Goal: Check status: Check status

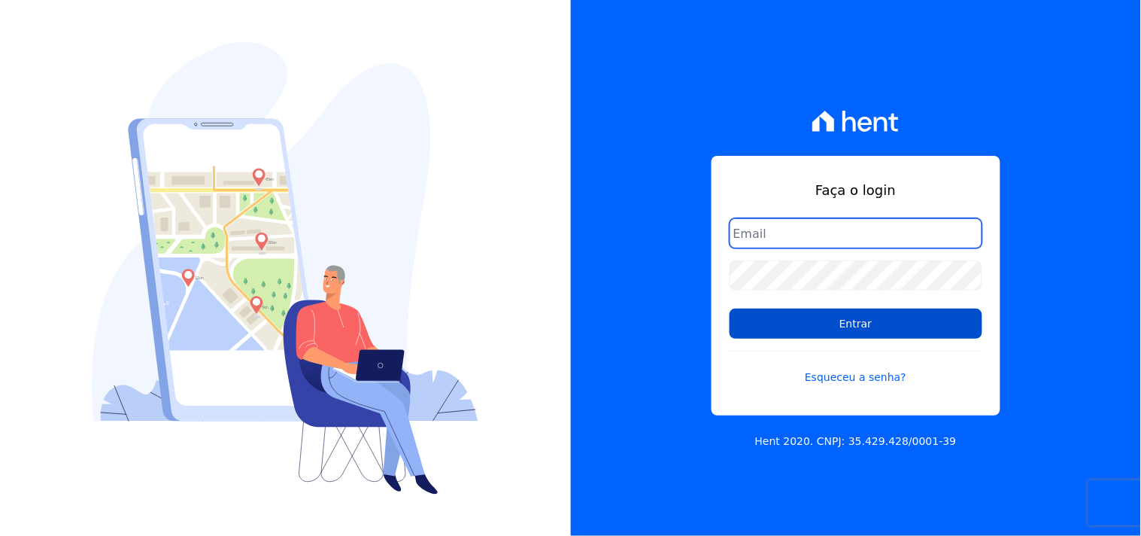
type input "mondeo@mondeoconstrutora.com.br"
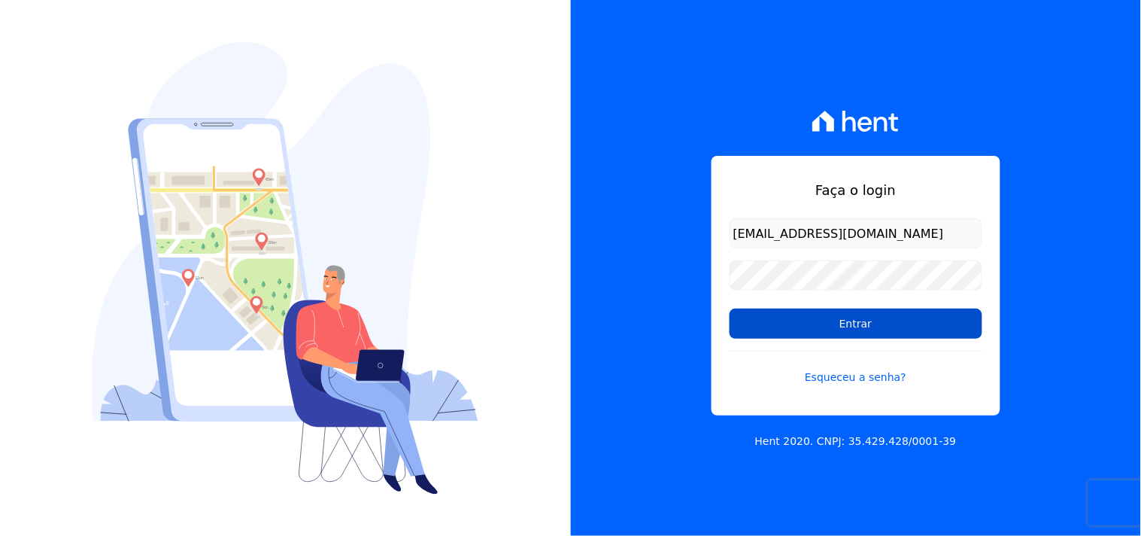
click at [847, 327] on input "Entrar" at bounding box center [856, 323] width 253 height 30
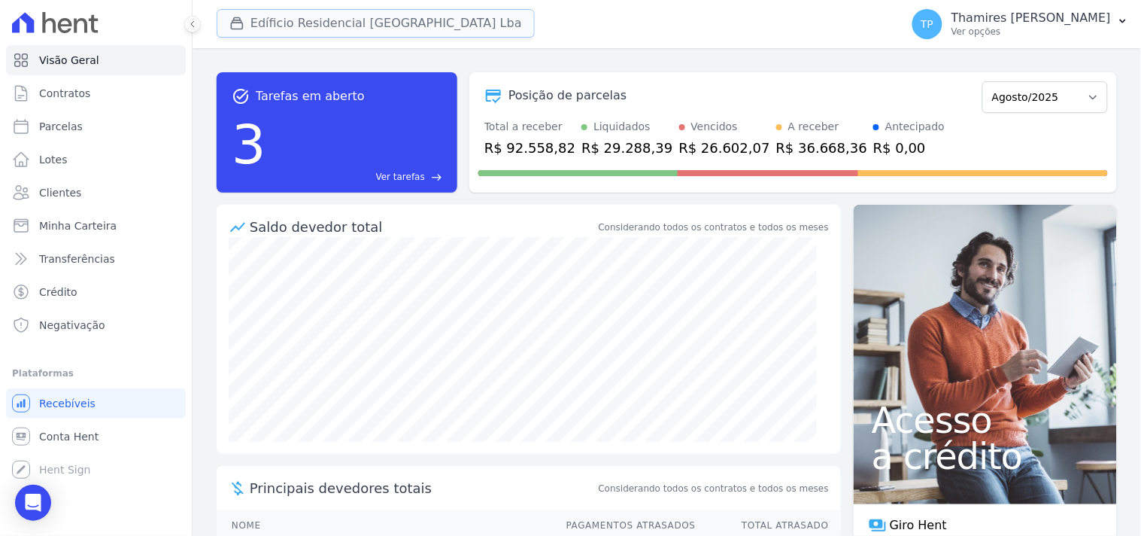
click at [315, 19] on button "Edíficio Residencial [GEOGRAPHIC_DATA] Lba" at bounding box center [376, 23] width 318 height 29
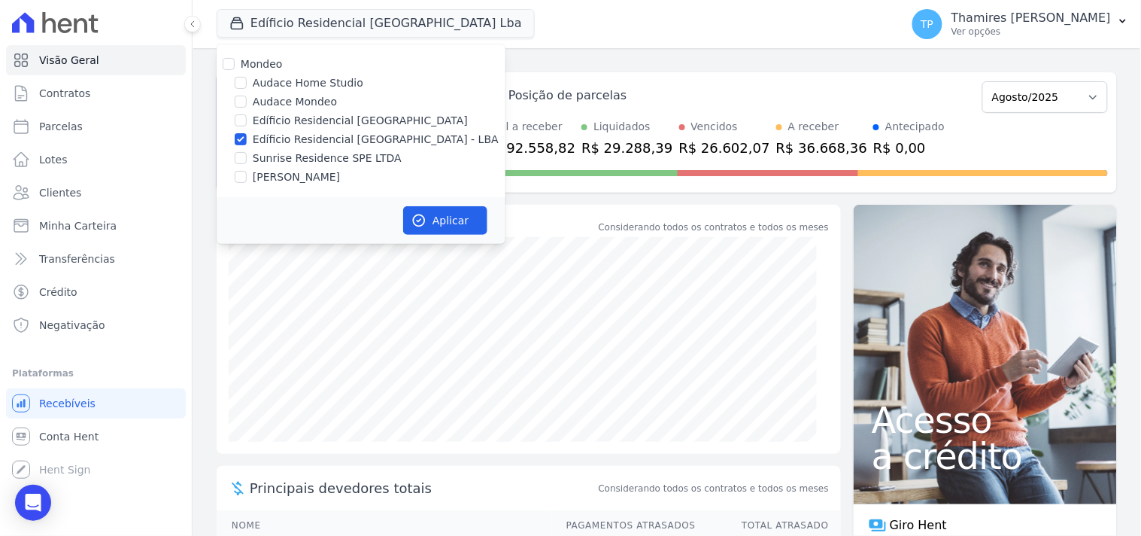
click at [305, 96] on label "Audace Mondeo" at bounding box center [295, 102] width 84 height 16
click at [247, 96] on input "Audace Mondeo" at bounding box center [241, 102] width 12 height 12
checkbox input "true"
drag, startPoint x: 333, startPoint y: 139, endPoint x: 465, endPoint y: 211, distance: 150.8
click at [334, 139] on label "Edíficio Residencial [GEOGRAPHIC_DATA] - LBA" at bounding box center [376, 140] width 246 height 16
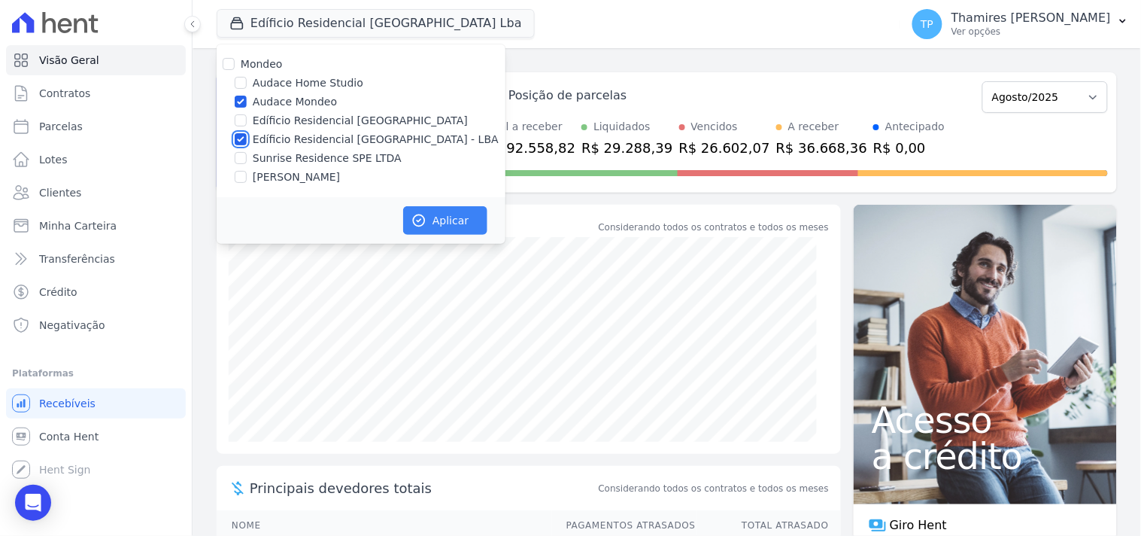
click at [247, 139] on input "Edíficio Residencial [GEOGRAPHIC_DATA] - LBA" at bounding box center [241, 139] width 12 height 12
checkbox input "false"
click at [466, 223] on button "Aplicar" at bounding box center [445, 220] width 84 height 29
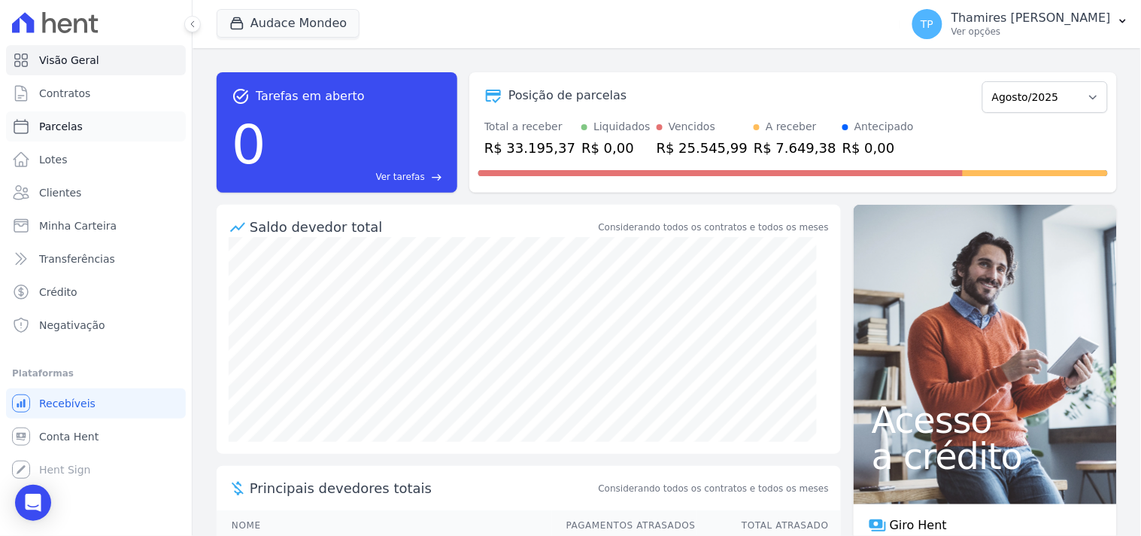
click at [75, 129] on span "Parcelas" at bounding box center [61, 126] width 44 height 15
select select
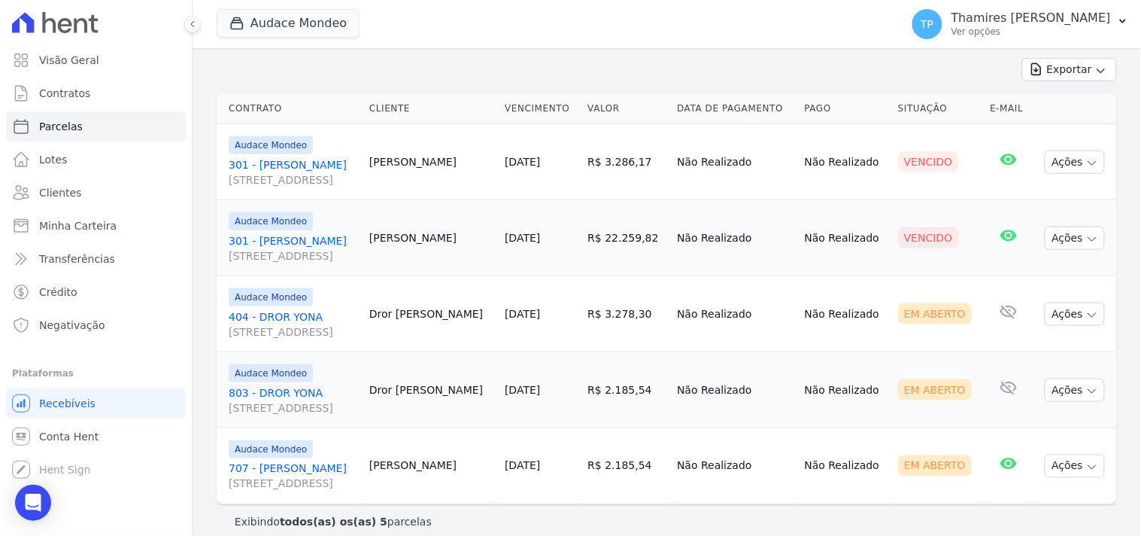
scroll to position [339, 0]
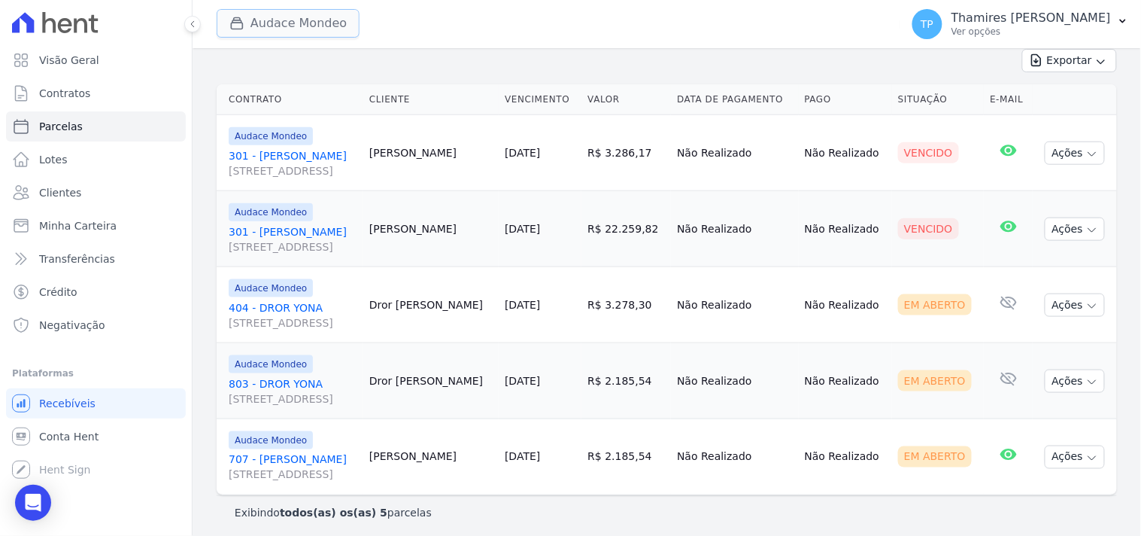
click at [247, 32] on button "Audace Mondeo" at bounding box center [288, 23] width 143 height 29
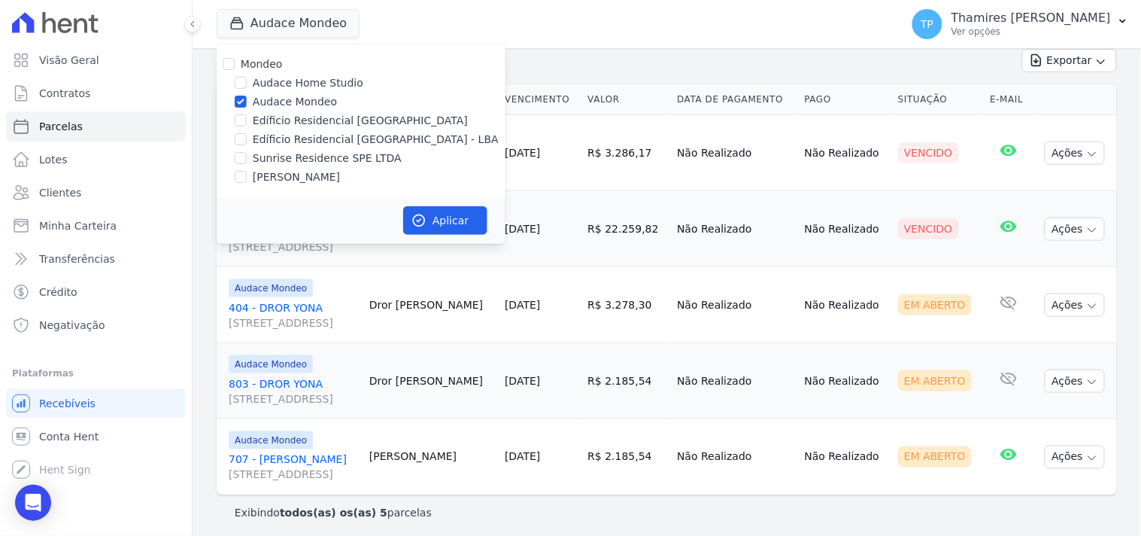
click at [264, 96] on label "Audace Mondeo" at bounding box center [295, 102] width 84 height 16
click at [247, 96] on input "Audace Mondeo" at bounding box center [241, 102] width 12 height 12
checkbox input "false"
click at [301, 138] on label "Edíficio Residencial [GEOGRAPHIC_DATA] - LBA" at bounding box center [376, 140] width 246 height 16
click at [247, 138] on input "Edíficio Residencial [GEOGRAPHIC_DATA] - LBA" at bounding box center [241, 139] width 12 height 12
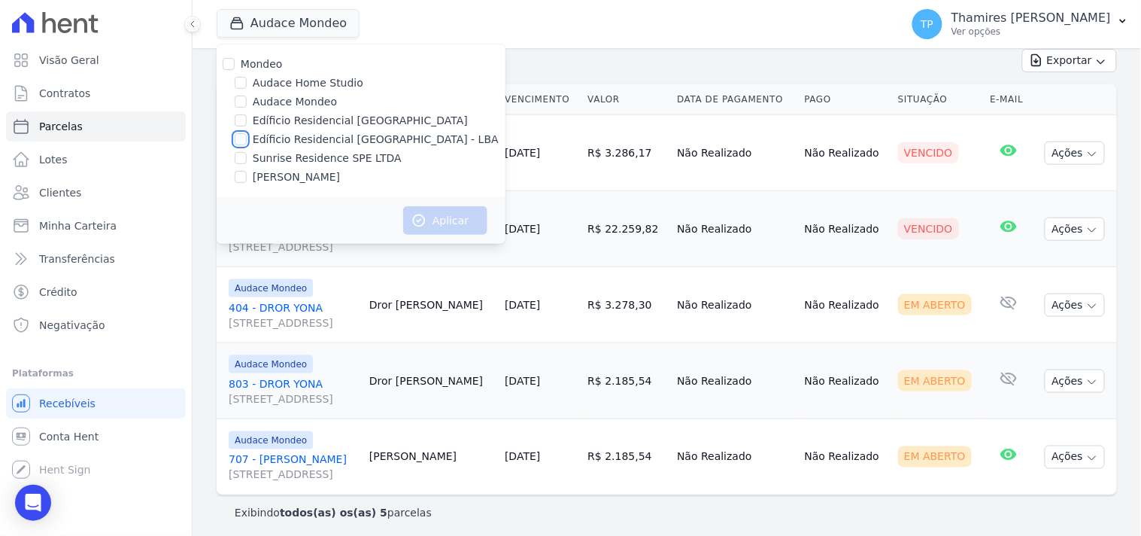
checkbox input "true"
click at [435, 211] on button "Aplicar" at bounding box center [445, 220] width 84 height 29
select select
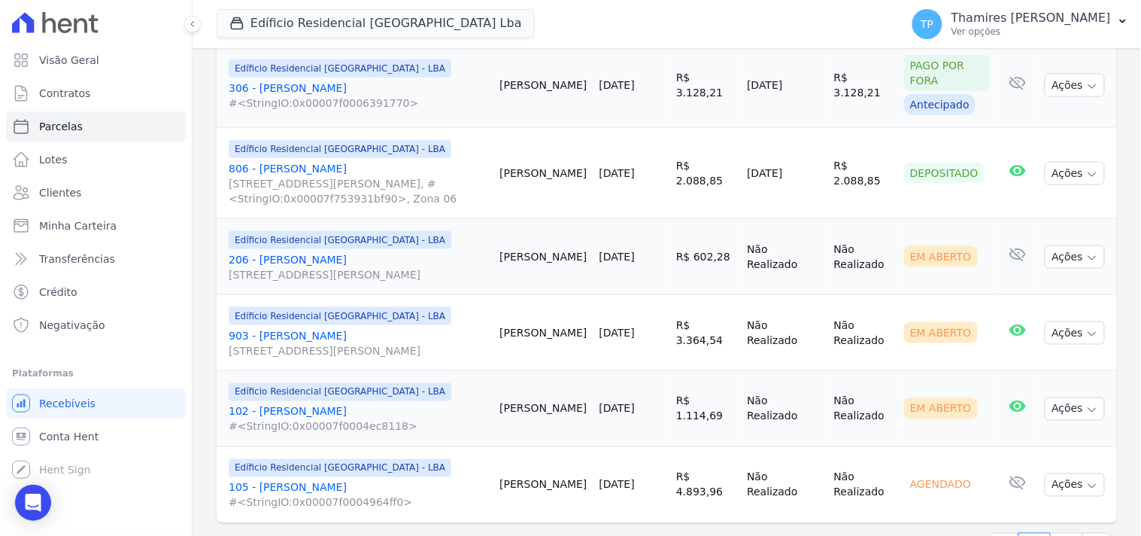
scroll to position [1922, 0]
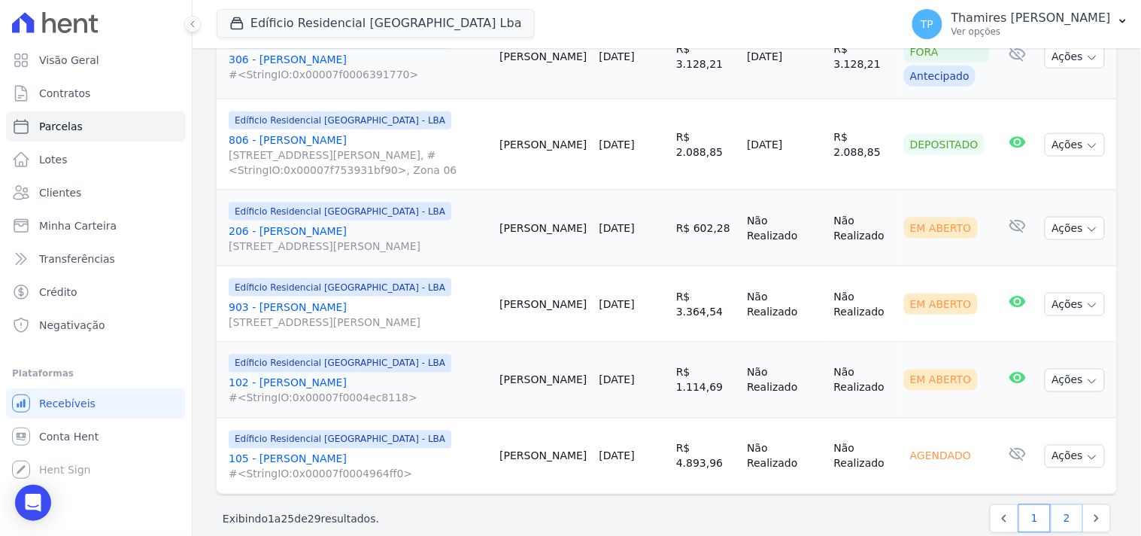
click at [1057, 504] on link "2" at bounding box center [1067, 518] width 32 height 29
select select
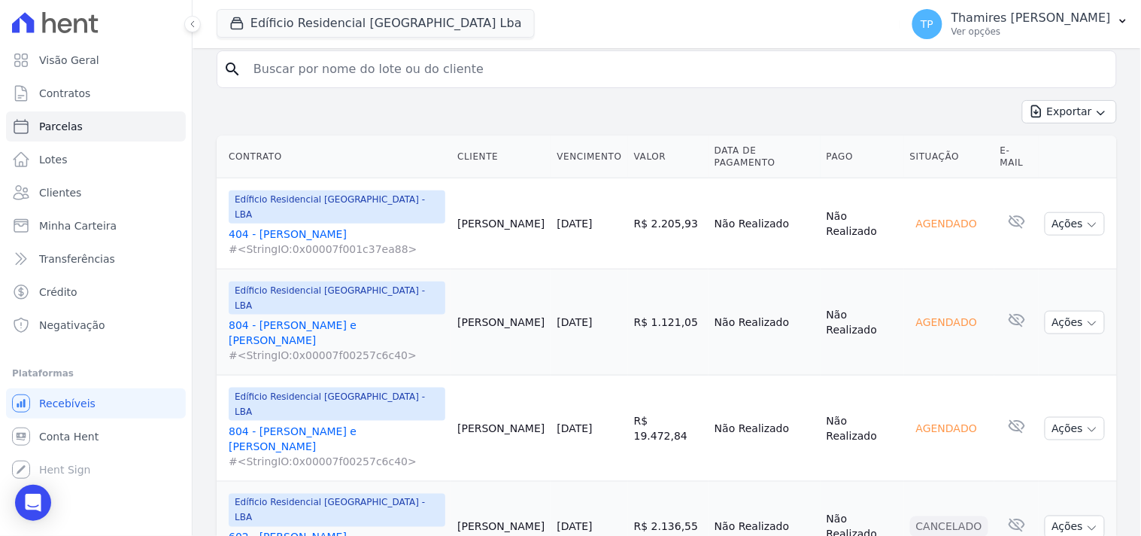
scroll to position [309, 0]
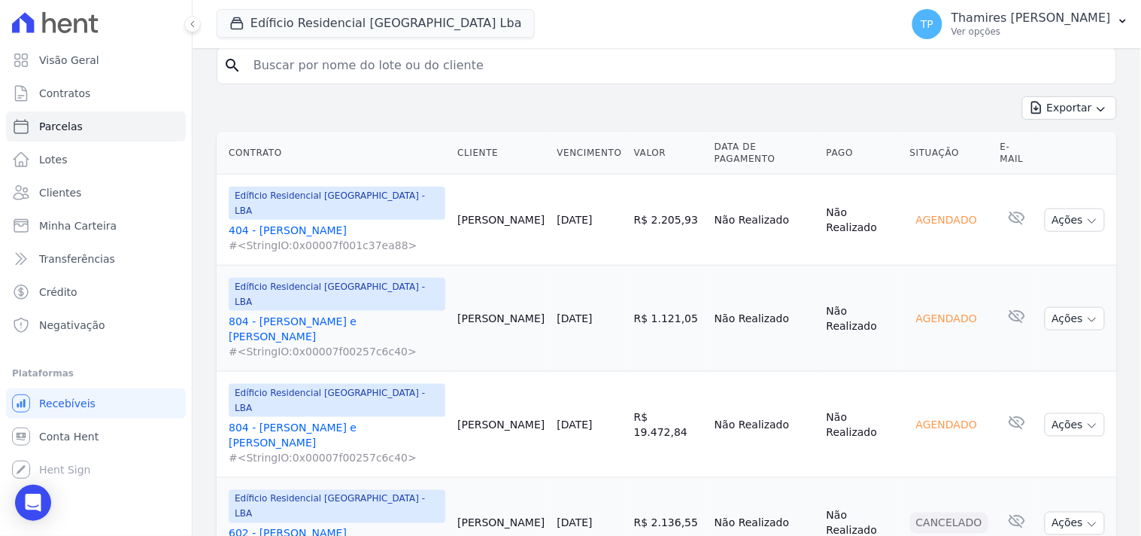
select select
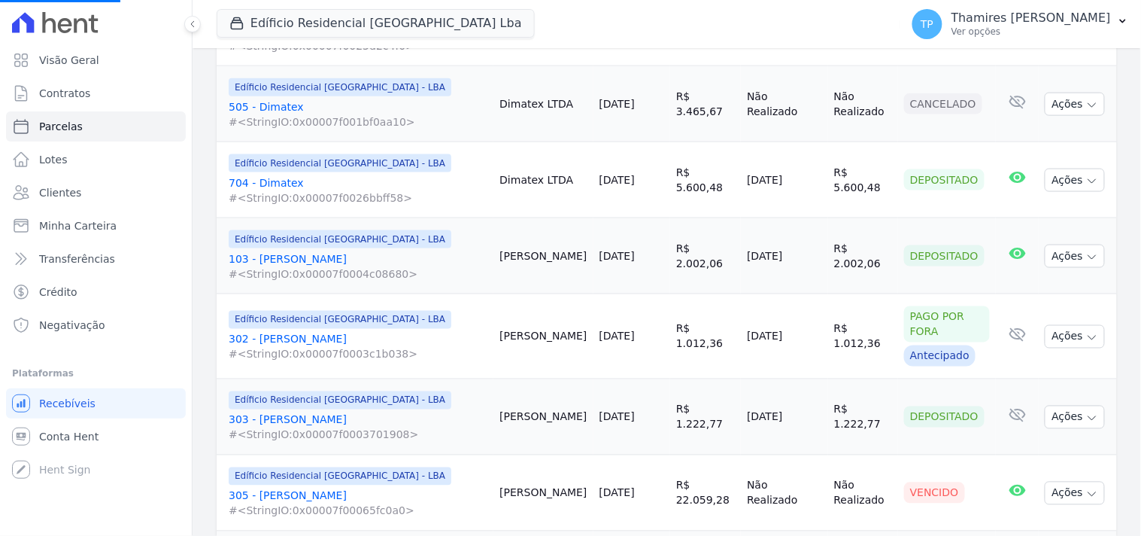
scroll to position [585, 0]
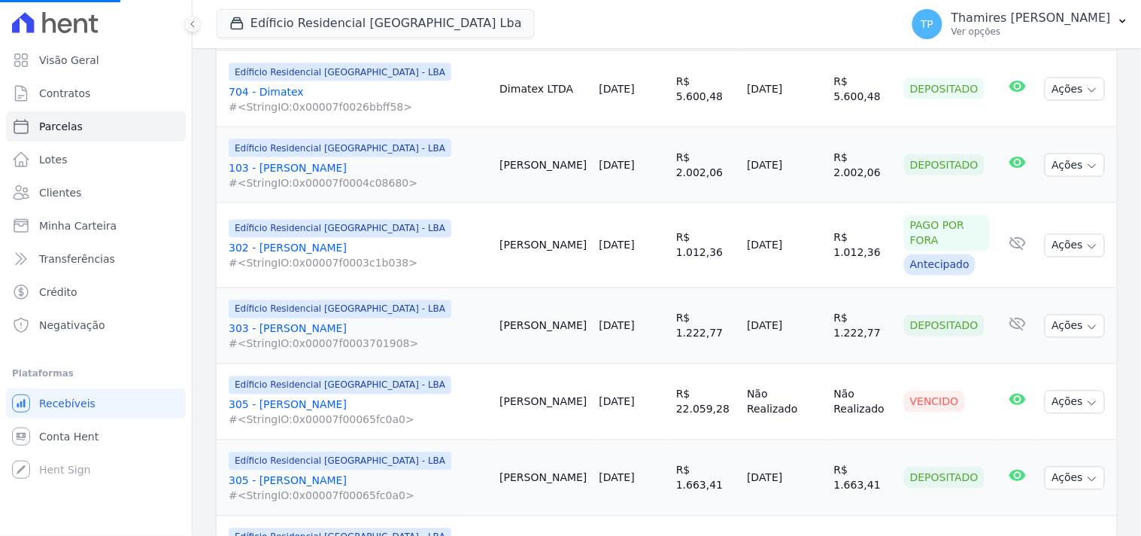
select select
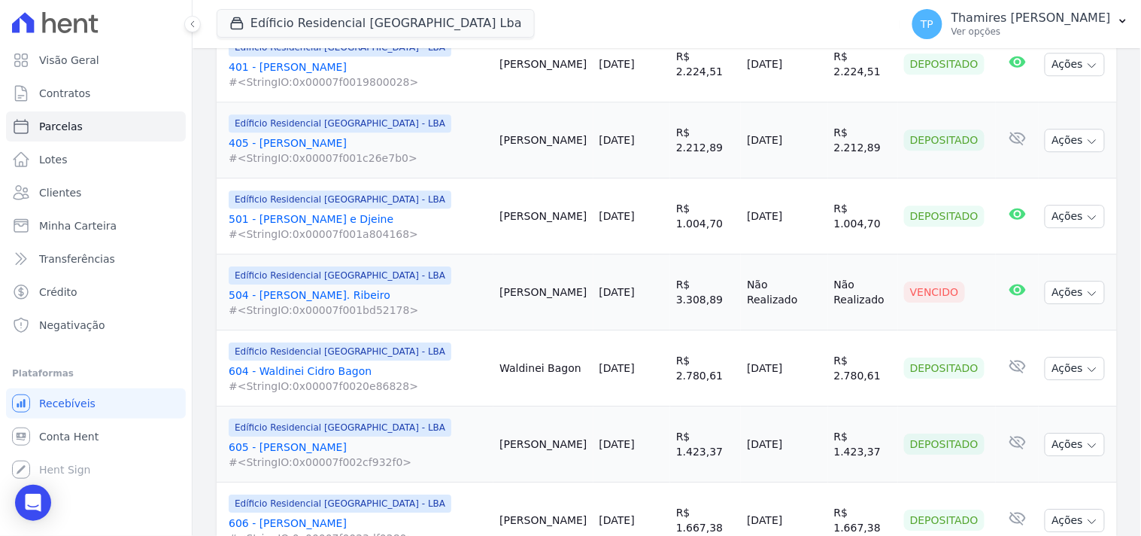
scroll to position [1086, 0]
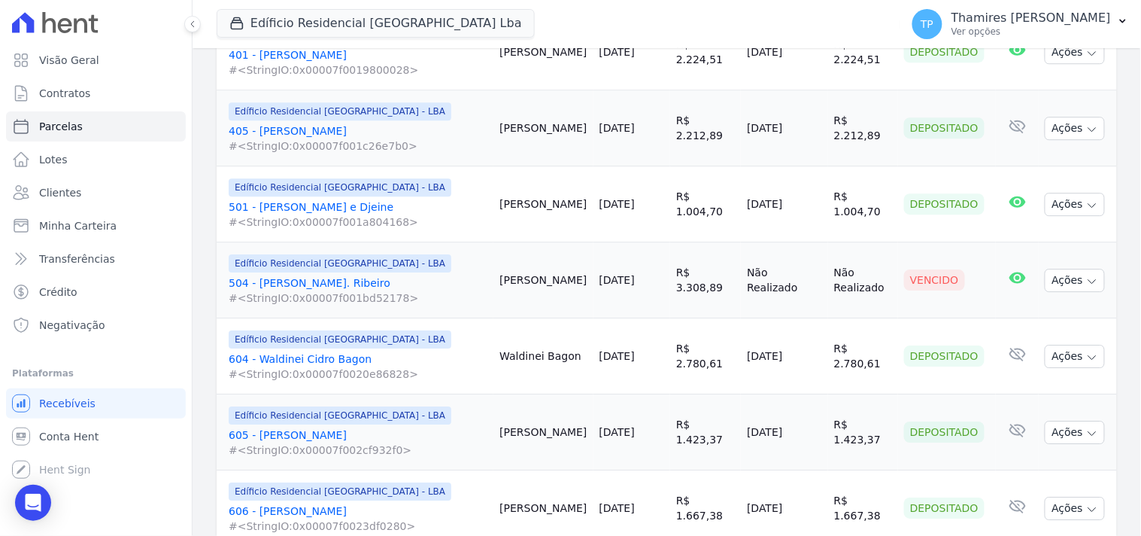
click at [324, 275] on link "504 - Angela Ap. Ribeiro #<StringIO:0x00007f001bd52178>" at bounding box center [358, 290] width 259 height 30
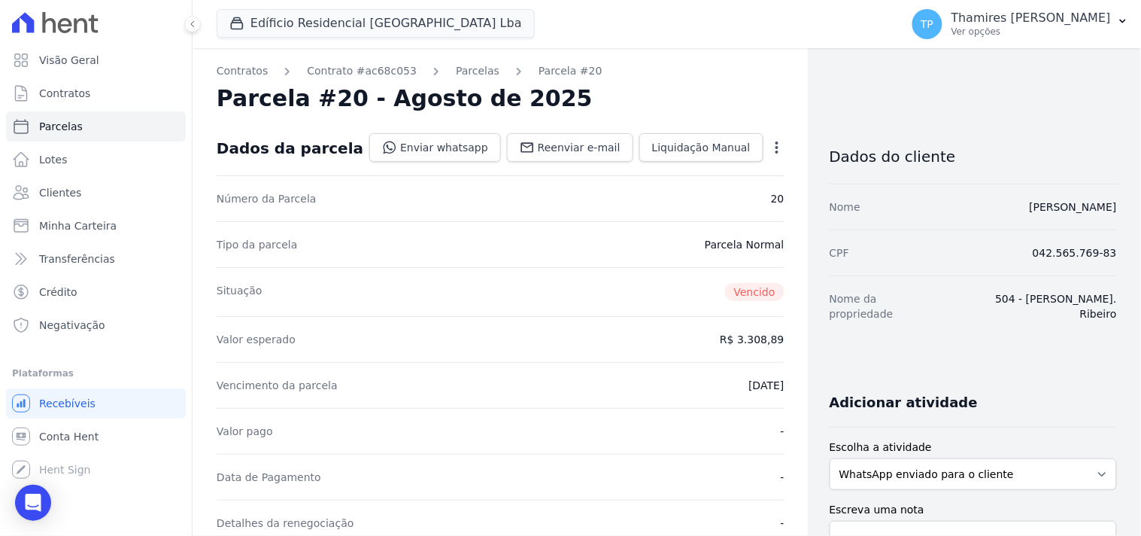
select select
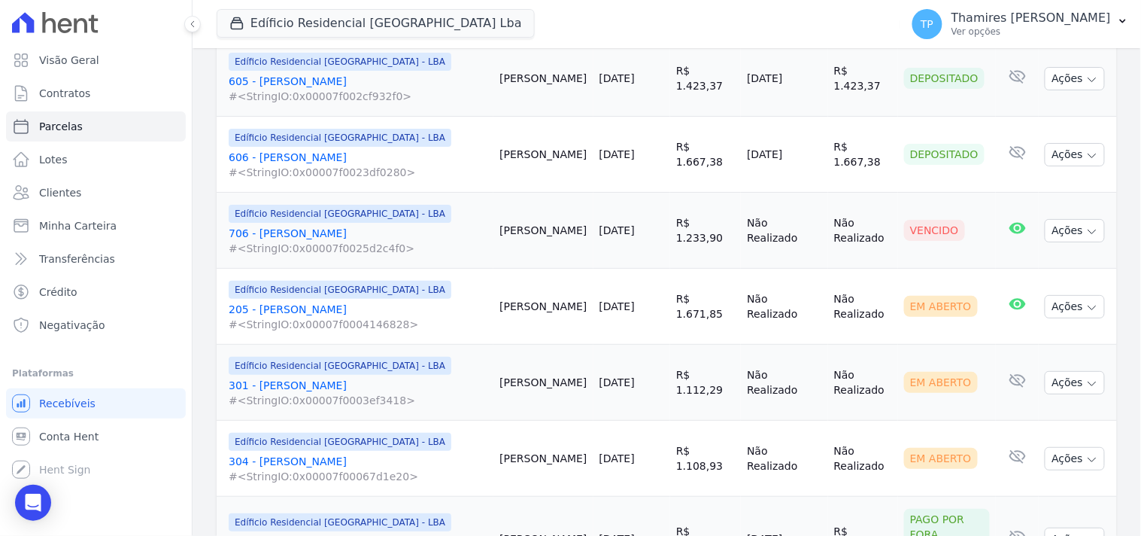
scroll to position [1421, 0]
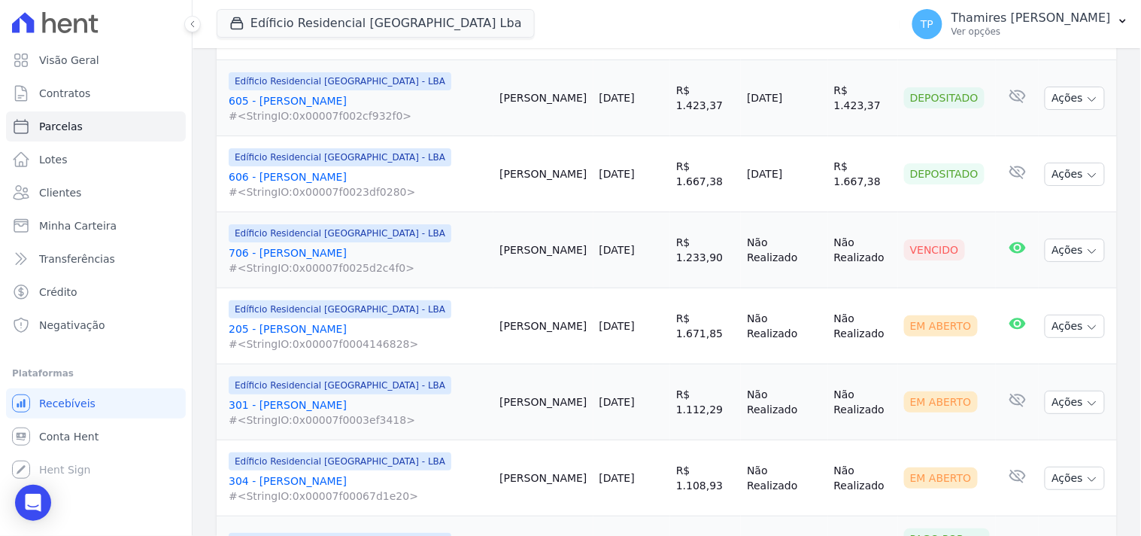
click at [318, 245] on link "706 - André Luiz Batalini Paulino #<StringIO:0x00007f0025d2c4f0>" at bounding box center [358, 260] width 259 height 30
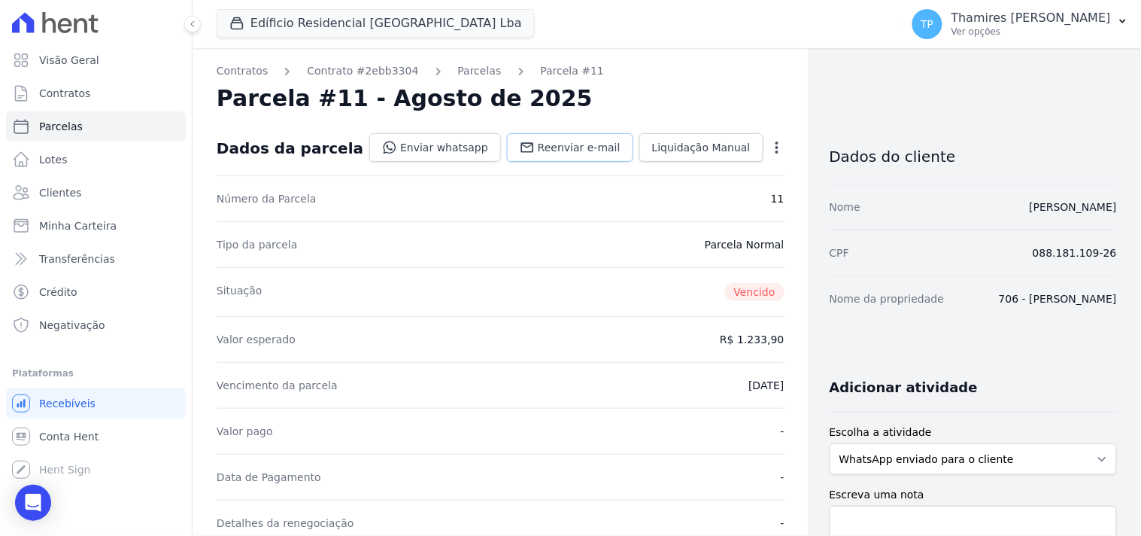
click at [580, 145] on span "Reenviar e-mail" at bounding box center [579, 147] width 83 height 15
click at [447, 150] on link "Enviar whatsapp" at bounding box center [435, 147] width 132 height 29
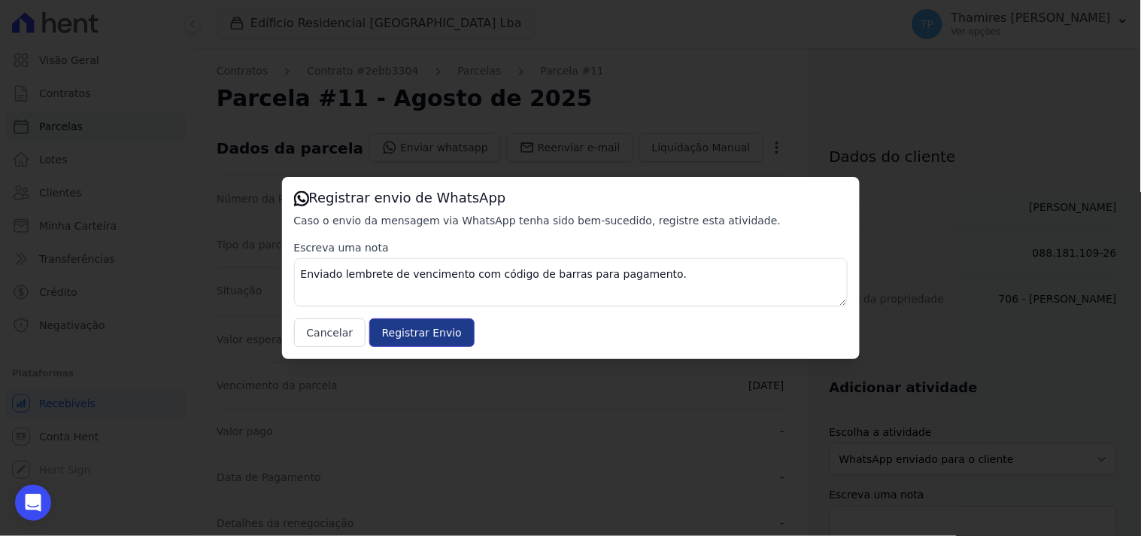
drag, startPoint x: 407, startPoint y: 330, endPoint x: 386, endPoint y: 329, distance: 21.1
click at [408, 329] on input "Registrar Envio" at bounding box center [421, 332] width 105 height 29
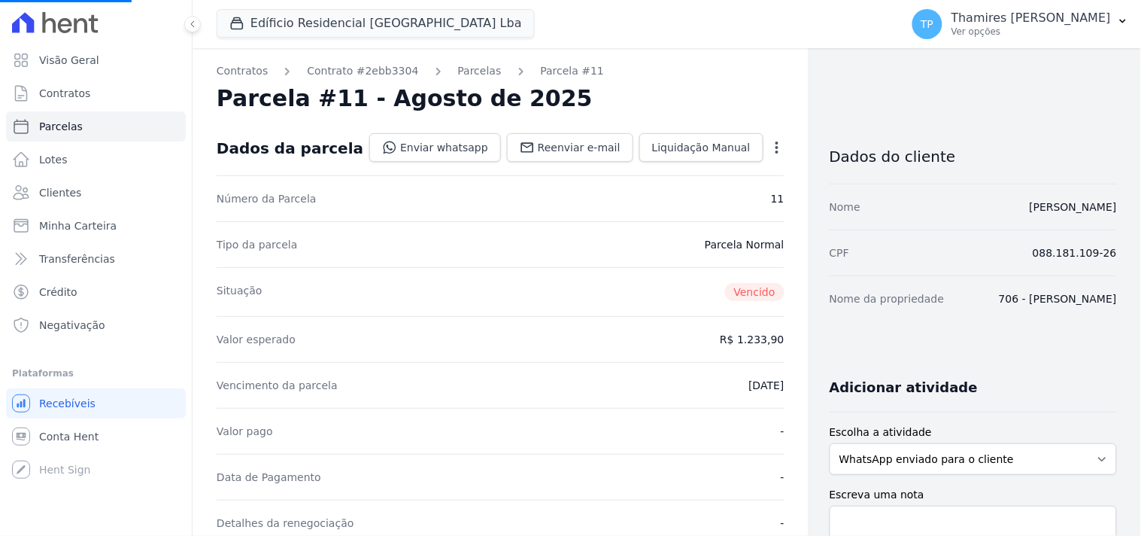
select select
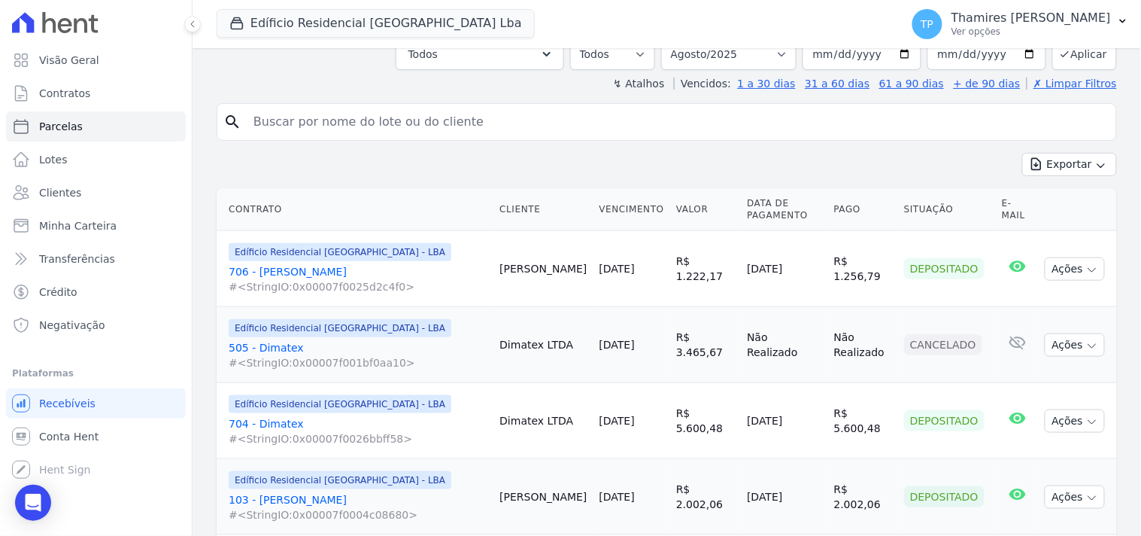
scroll to position [252, 0]
click at [305, 35] on button "Edíficio Residencial Grevílea Park Lba" at bounding box center [376, 23] width 318 height 29
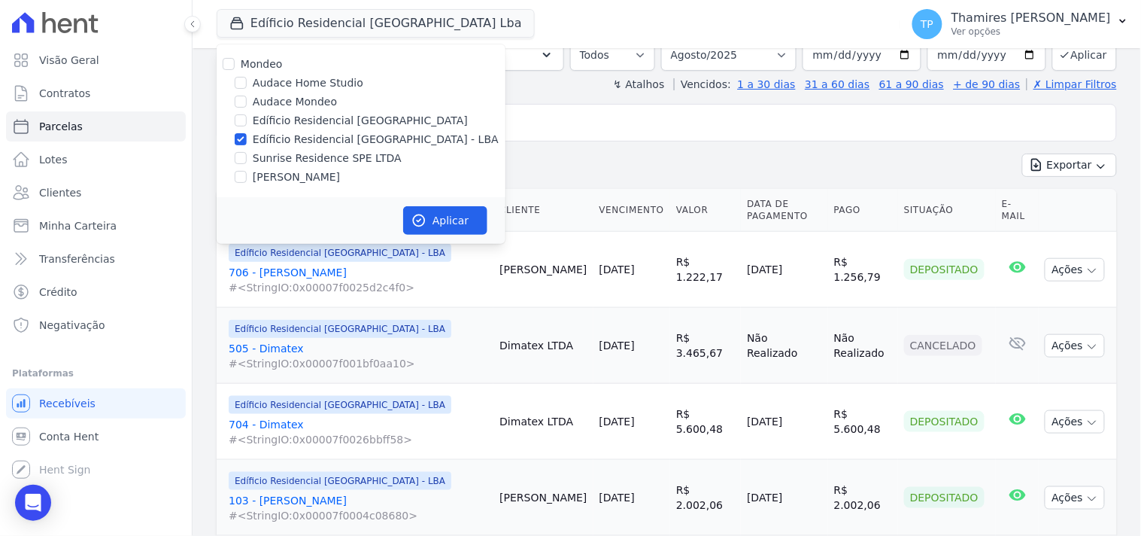
click at [290, 123] on label "Edíficio Residencial [GEOGRAPHIC_DATA]" at bounding box center [360, 121] width 215 height 16
click at [247, 123] on input "Edíficio Residencial [GEOGRAPHIC_DATA]" at bounding box center [241, 120] width 12 height 12
checkbox input "true"
click at [302, 133] on label "Edíficio Residencial [GEOGRAPHIC_DATA] - LBA" at bounding box center [376, 140] width 246 height 16
click at [247, 133] on input "Edíficio Residencial [GEOGRAPHIC_DATA] - LBA" at bounding box center [241, 139] width 12 height 12
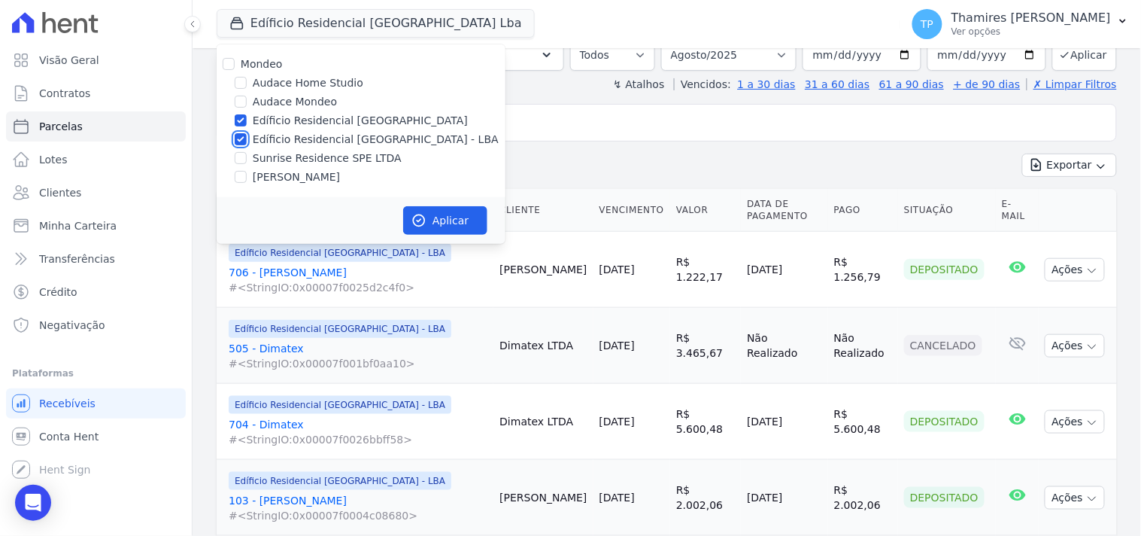
checkbox input "false"
click at [328, 114] on label "Edíficio Residencial [GEOGRAPHIC_DATA]" at bounding box center [360, 121] width 215 height 16
click at [247, 114] on input "Edíficio Residencial [GEOGRAPHIC_DATA]" at bounding box center [241, 120] width 12 height 12
checkbox input "false"
click at [308, 98] on label "Audace Mondeo" at bounding box center [295, 102] width 84 height 16
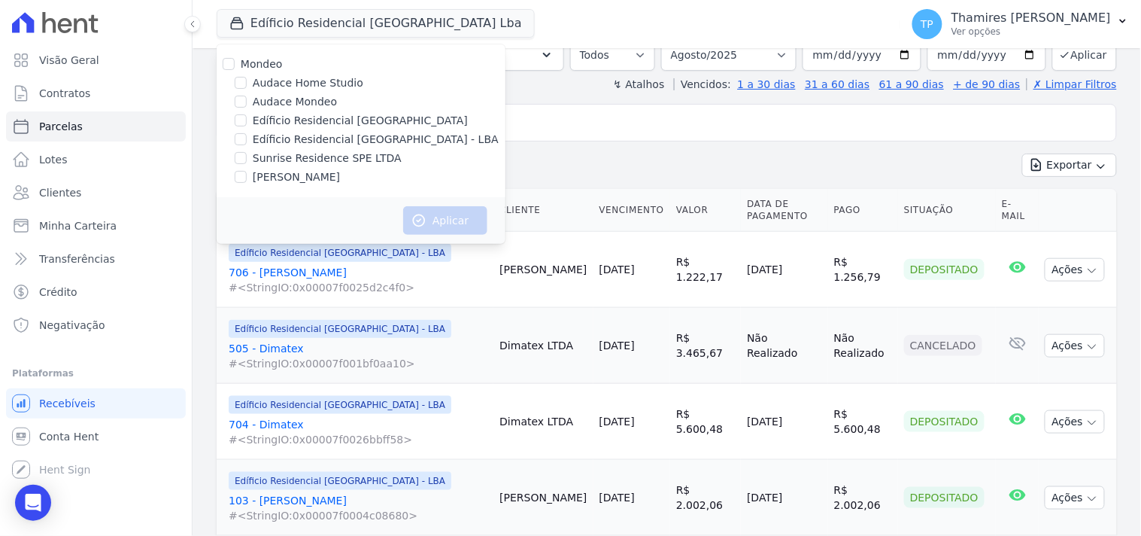
click at [247, 98] on input "Audace Mondeo" at bounding box center [241, 102] width 12 height 12
checkbox input "true"
click at [464, 216] on button "Aplicar" at bounding box center [445, 220] width 84 height 29
select select
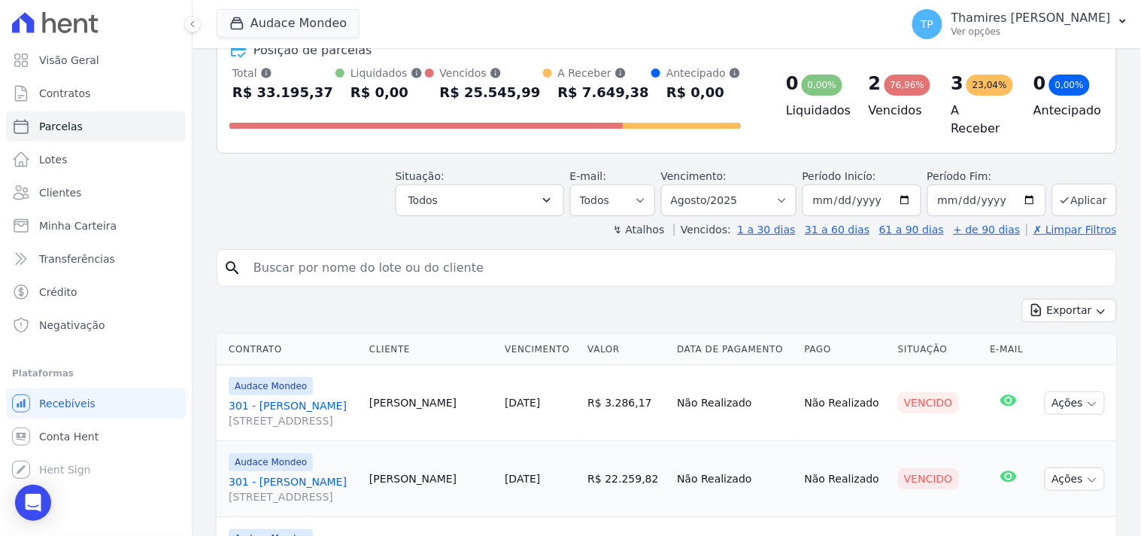
scroll to position [334, 0]
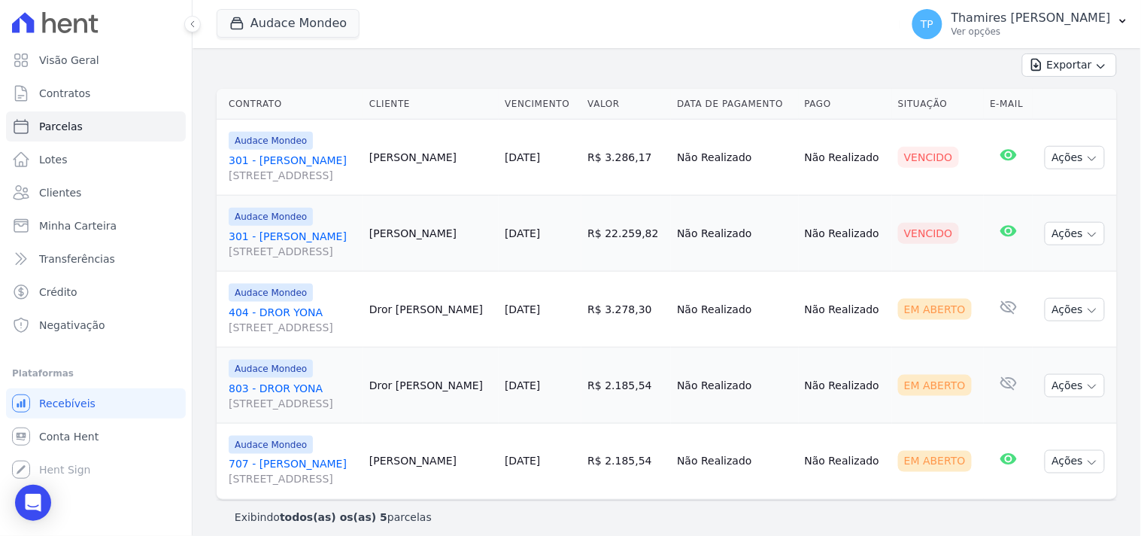
click at [332, 153] on link "301 - Gabriela Nogueira Marion Rua Guaritá, 250, APTO 301, Vila Bosque" at bounding box center [293, 168] width 129 height 30
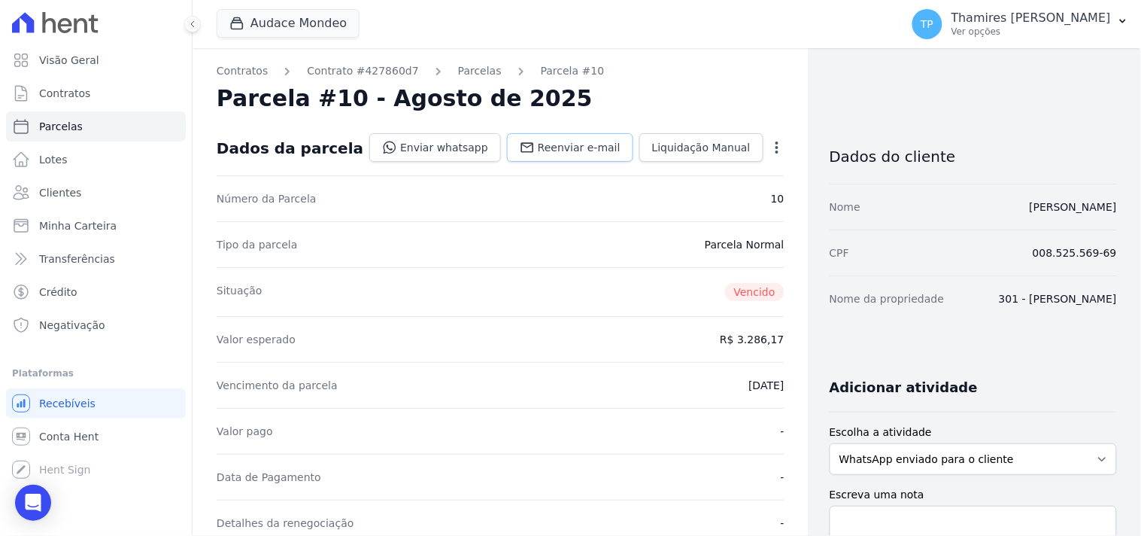
click at [600, 140] on span "Reenviar e-mail" at bounding box center [579, 147] width 83 height 15
click at [476, 146] on link "Enviar whatsapp" at bounding box center [435, 147] width 132 height 29
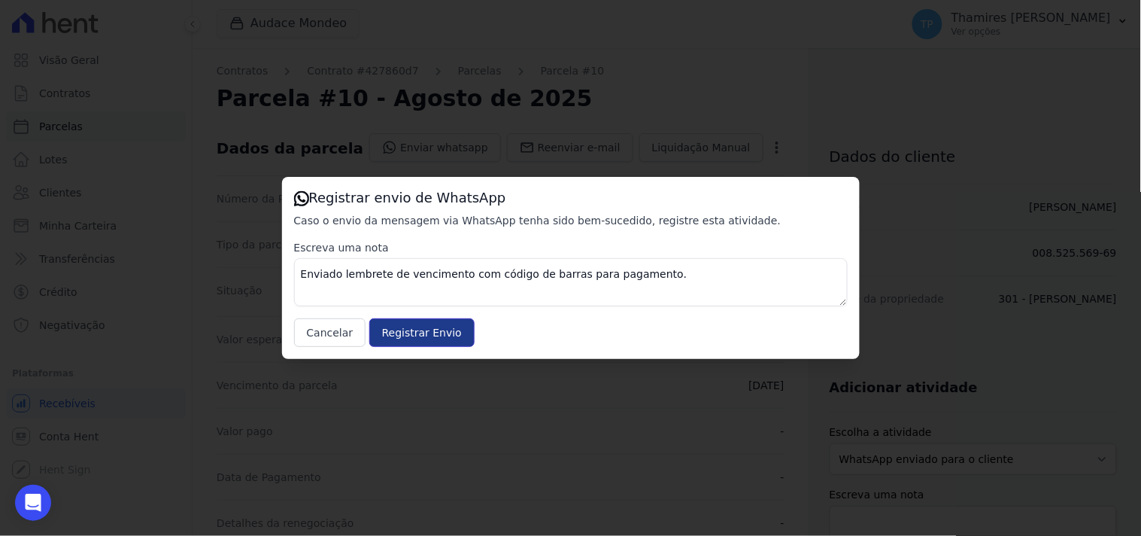
click at [407, 327] on input "Registrar Envio" at bounding box center [421, 332] width 105 height 29
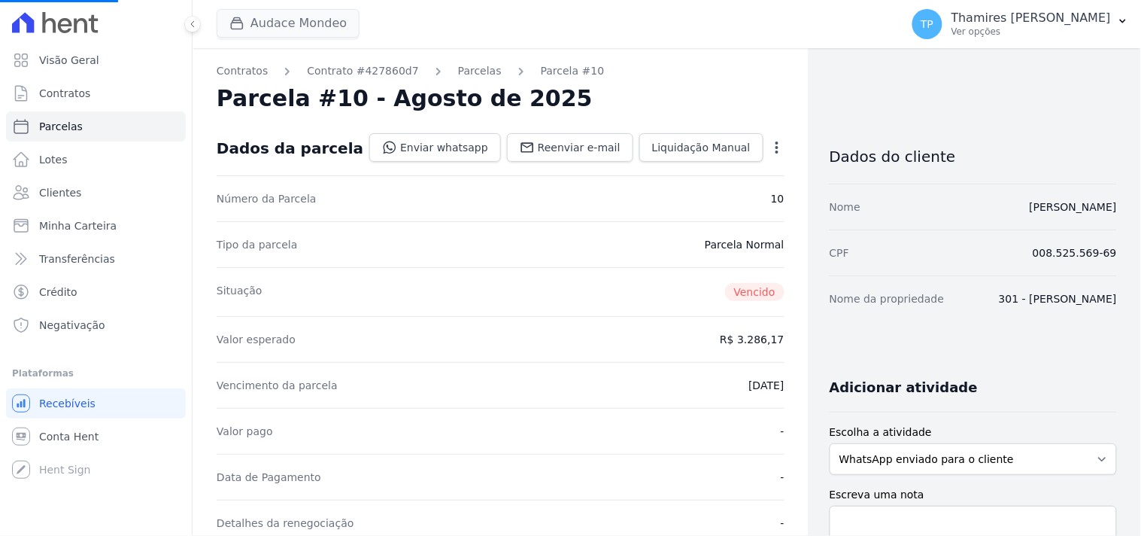
select select
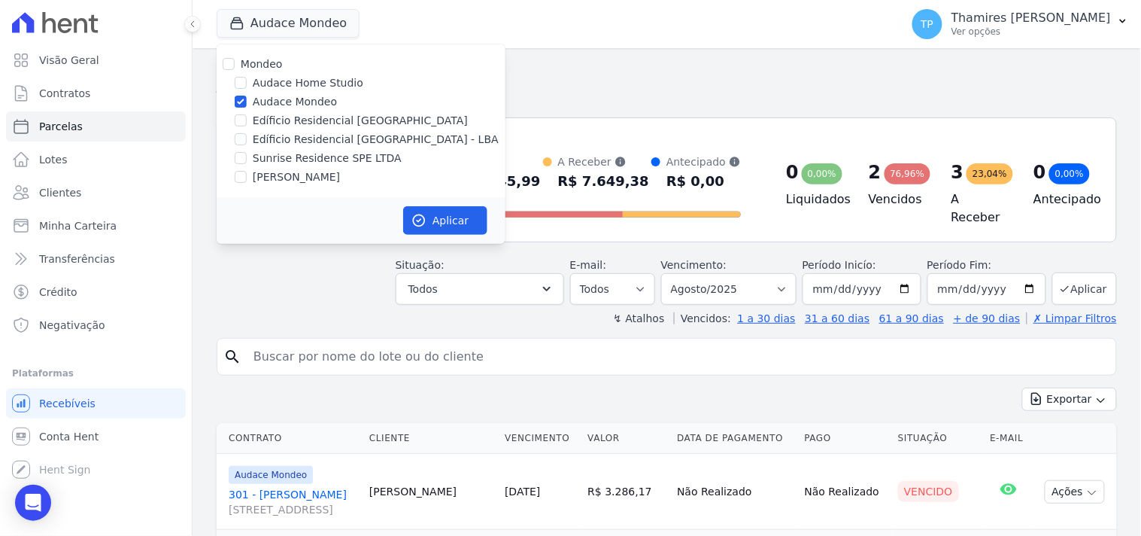
click at [315, 177] on label "[PERSON_NAME]" at bounding box center [296, 177] width 87 height 16
click at [247, 177] on input "[PERSON_NAME]" at bounding box center [241, 177] width 12 height 12
checkbox input "true"
click at [299, 99] on label "Audace Mondeo" at bounding box center [295, 102] width 84 height 16
click at [247, 99] on input "Audace Mondeo" at bounding box center [241, 102] width 12 height 12
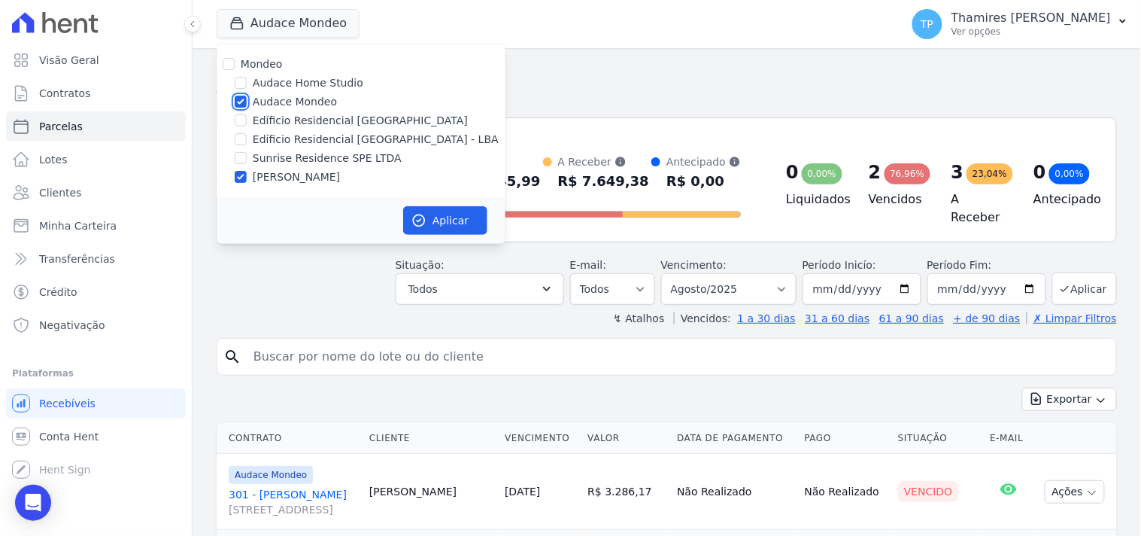
checkbox input "false"
click at [457, 214] on button "Aplicar" at bounding box center [445, 220] width 84 height 29
select select
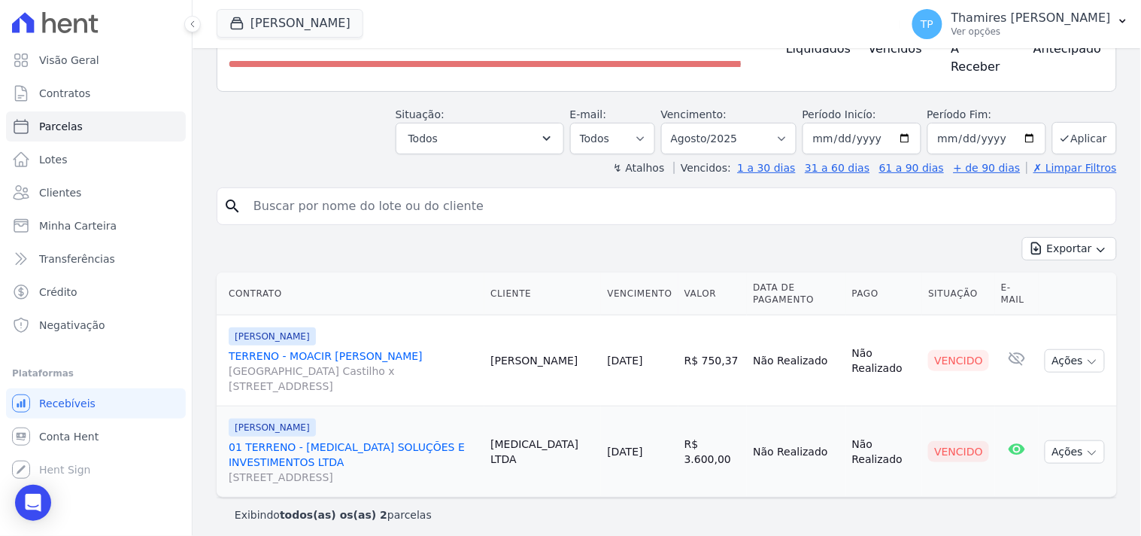
scroll to position [152, 0]
click at [319, 31] on button "Terreno De Goioerê" at bounding box center [290, 23] width 147 height 29
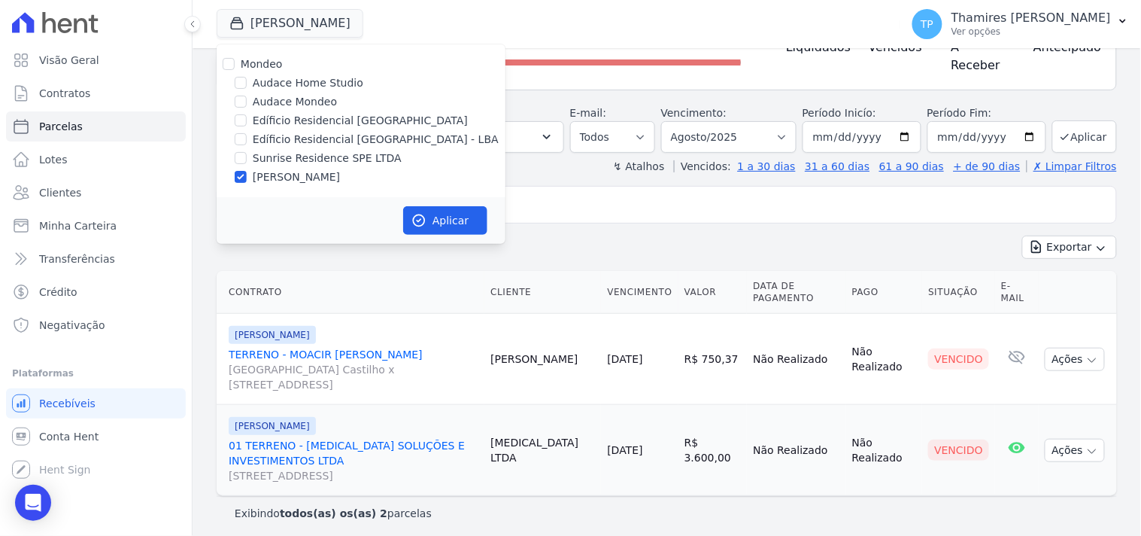
click at [334, 158] on label "Sunrise Residence SPE LTDA" at bounding box center [327, 158] width 149 height 16
click at [247, 158] on input "Sunrise Residence SPE LTDA" at bounding box center [241, 158] width 12 height 12
checkbox input "true"
drag, startPoint x: 331, startPoint y: 169, endPoint x: 400, endPoint y: 190, distance: 72.4
click at [330, 171] on label "[PERSON_NAME]" at bounding box center [296, 177] width 87 height 16
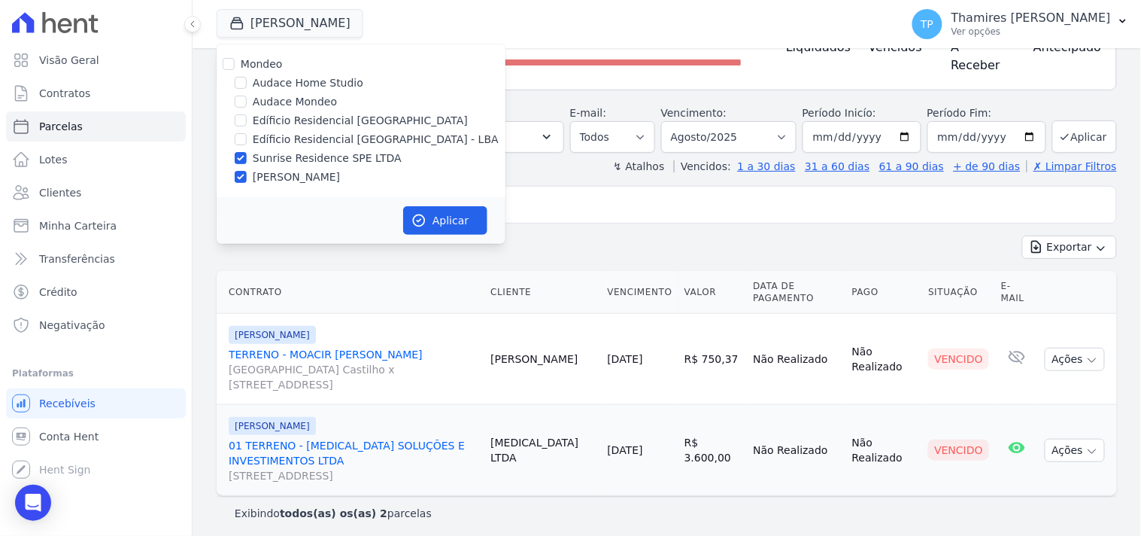
click at [247, 171] on input "[PERSON_NAME]" at bounding box center [241, 177] width 12 height 12
checkbox input "false"
click at [433, 200] on div "Aplicar" at bounding box center [361, 220] width 289 height 47
click at [436, 214] on button "Aplicar" at bounding box center [445, 220] width 84 height 29
select select
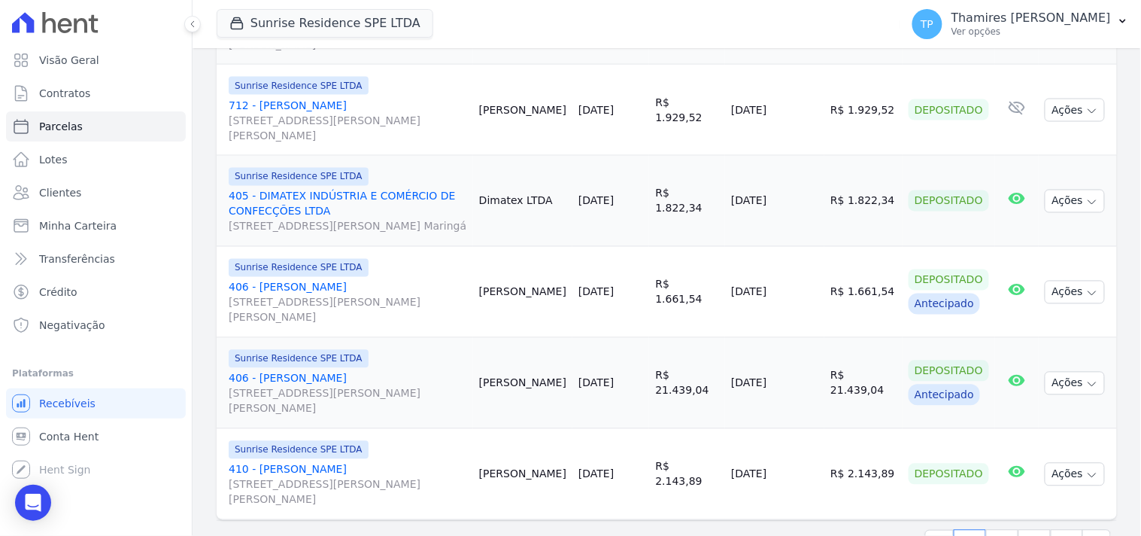
scroll to position [2132, 0]
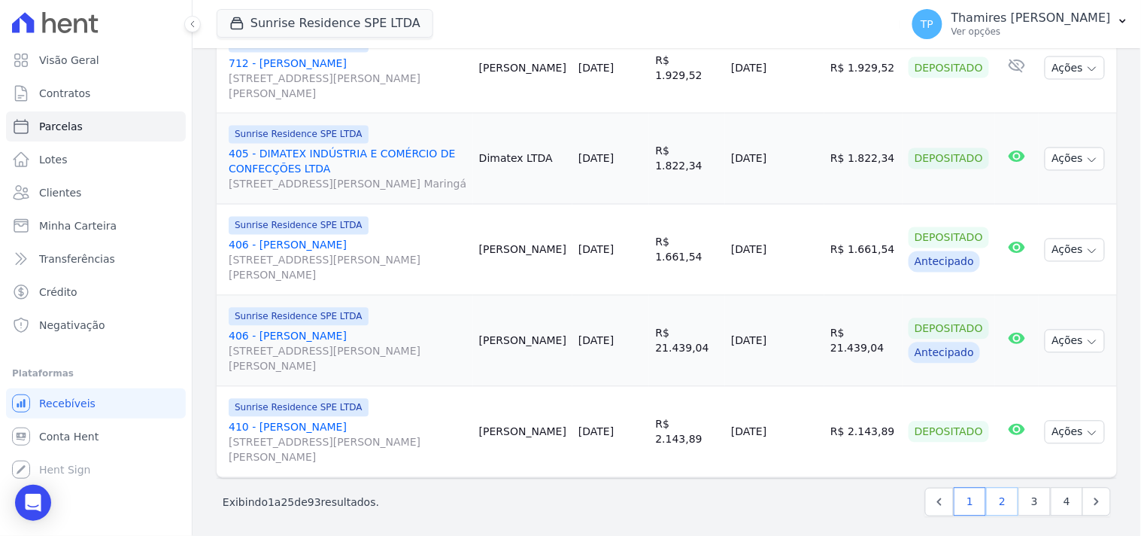
click at [998, 494] on link "2" at bounding box center [1002, 502] width 32 height 29
select select
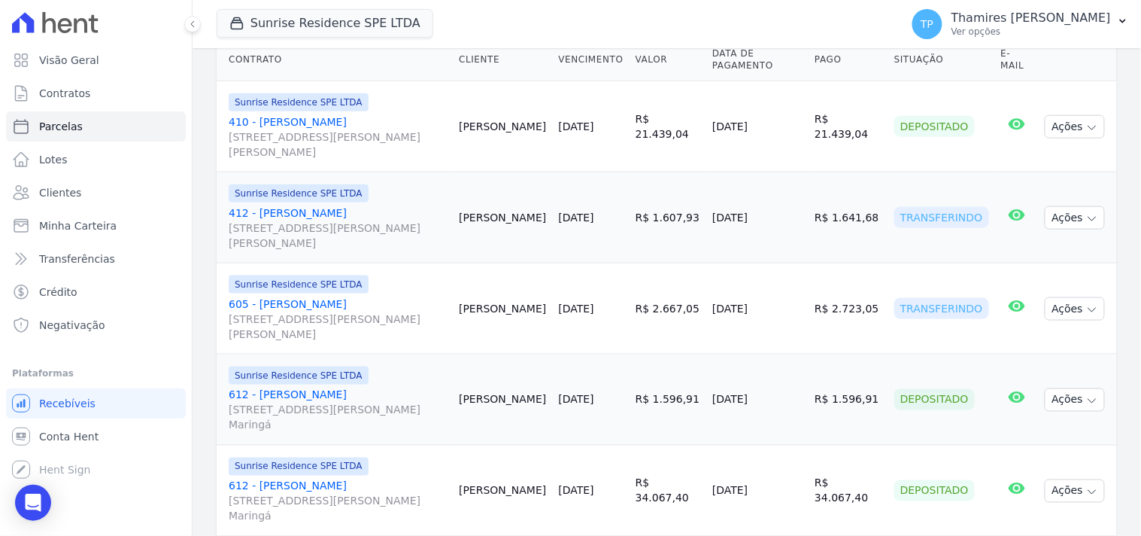
scroll to position [418, 0]
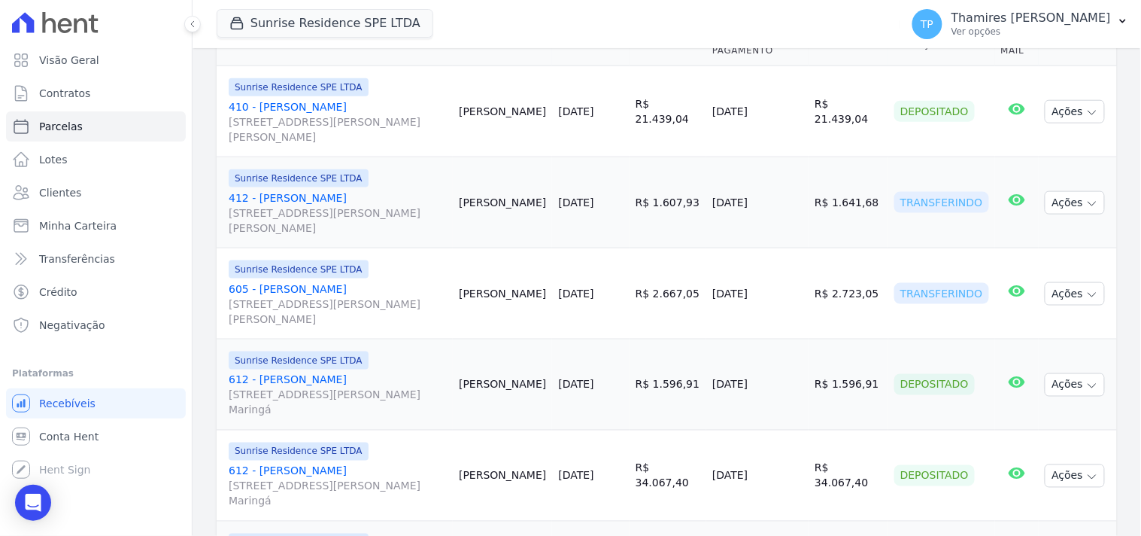
drag, startPoint x: 719, startPoint y: 193, endPoint x: 798, endPoint y: 191, distance: 79.8
click at [798, 191] on td "[DATE]" at bounding box center [758, 202] width 102 height 91
drag, startPoint x: 715, startPoint y: 273, endPoint x: 564, endPoint y: 21, distance: 293.6
click at [798, 266] on td "[DATE]" at bounding box center [758, 293] width 102 height 91
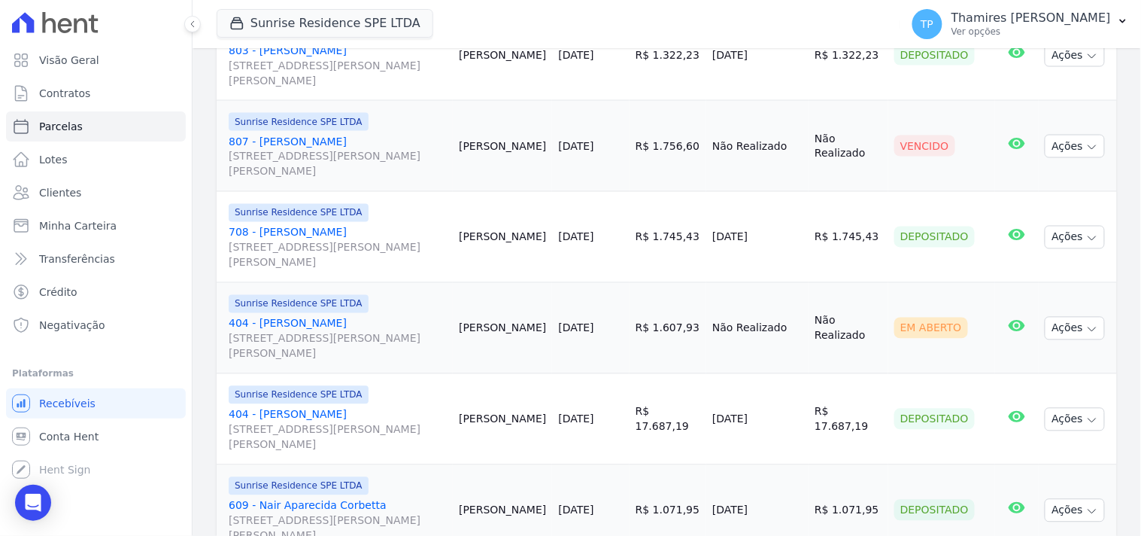
scroll to position [2257, 0]
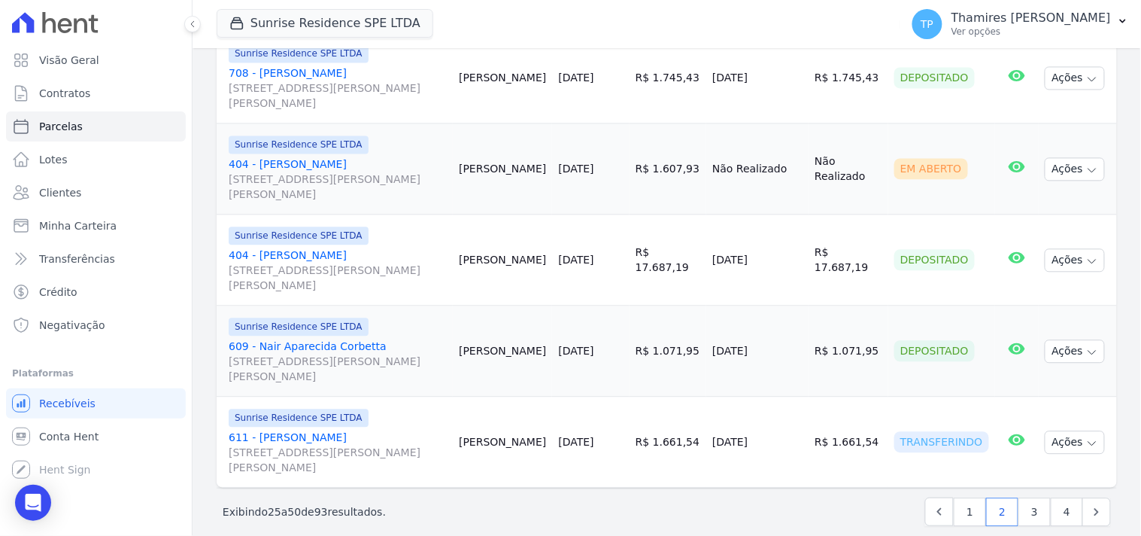
drag, startPoint x: 716, startPoint y: 442, endPoint x: 777, endPoint y: 430, distance: 62.9
click at [777, 430] on td "[DATE]" at bounding box center [758, 442] width 102 height 91
click at [1022, 508] on link "3" at bounding box center [1035, 511] width 32 height 29
select select
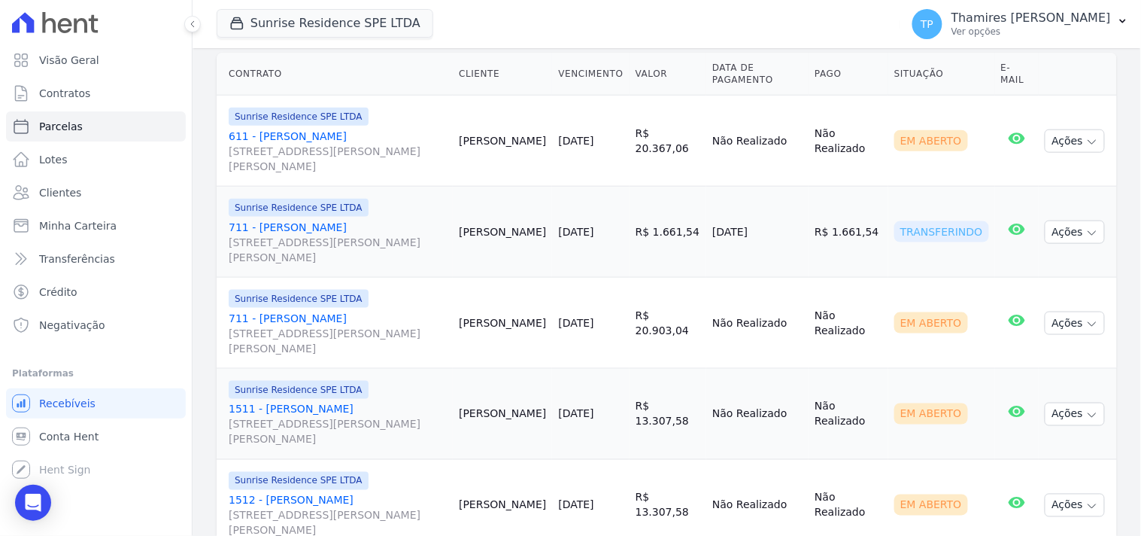
scroll to position [418, 0]
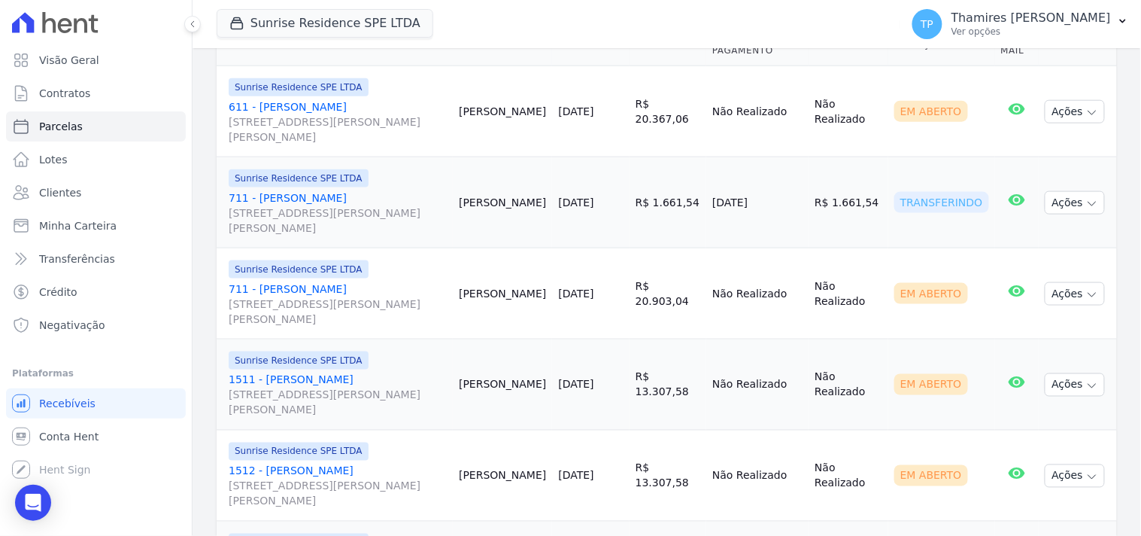
drag, startPoint x: 713, startPoint y: 181, endPoint x: 803, endPoint y: 175, distance: 89.8
click at [803, 175] on td "[DATE]" at bounding box center [758, 202] width 102 height 91
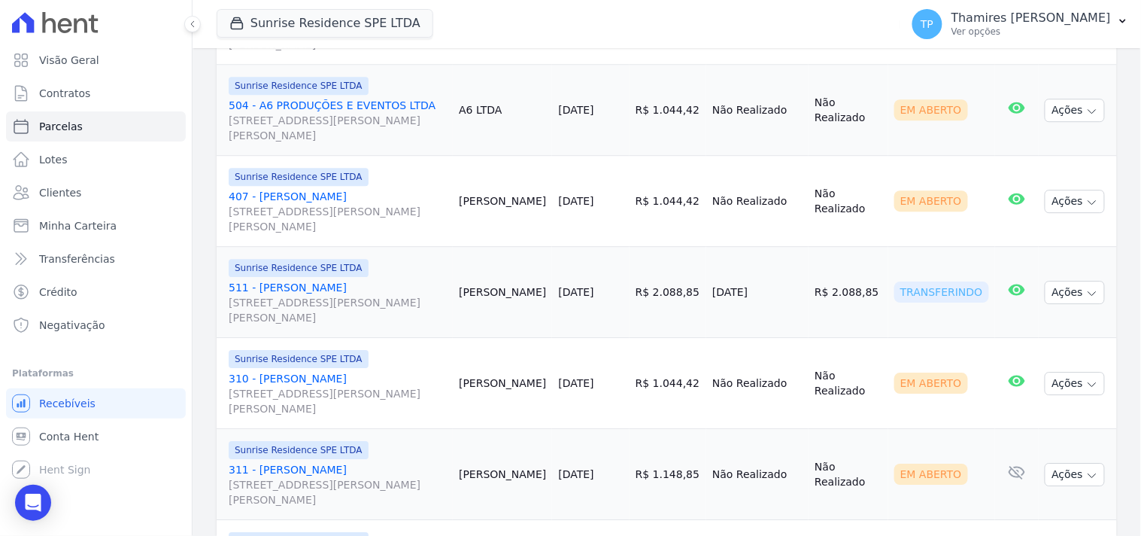
scroll to position [1084, 0]
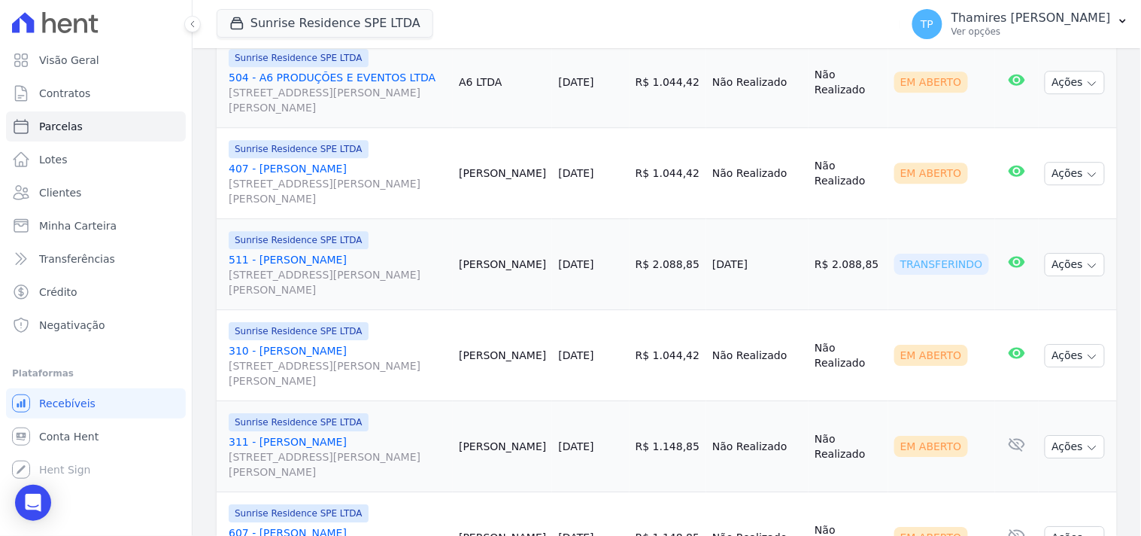
drag, startPoint x: 718, startPoint y: 252, endPoint x: 818, endPoint y: 239, distance: 100.9
click at [818, 239] on tr "Sunrise Residence SPE LTDA 511 - Edileuza Lourenço da Silva Rua Anacleto Luiz d…" at bounding box center [667, 264] width 901 height 91
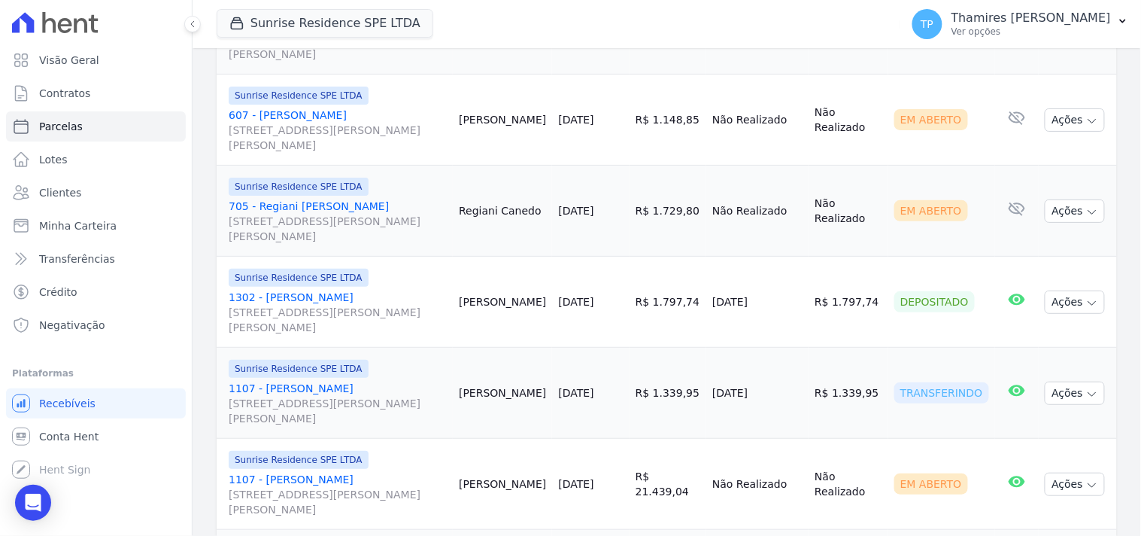
scroll to position [1585, 0]
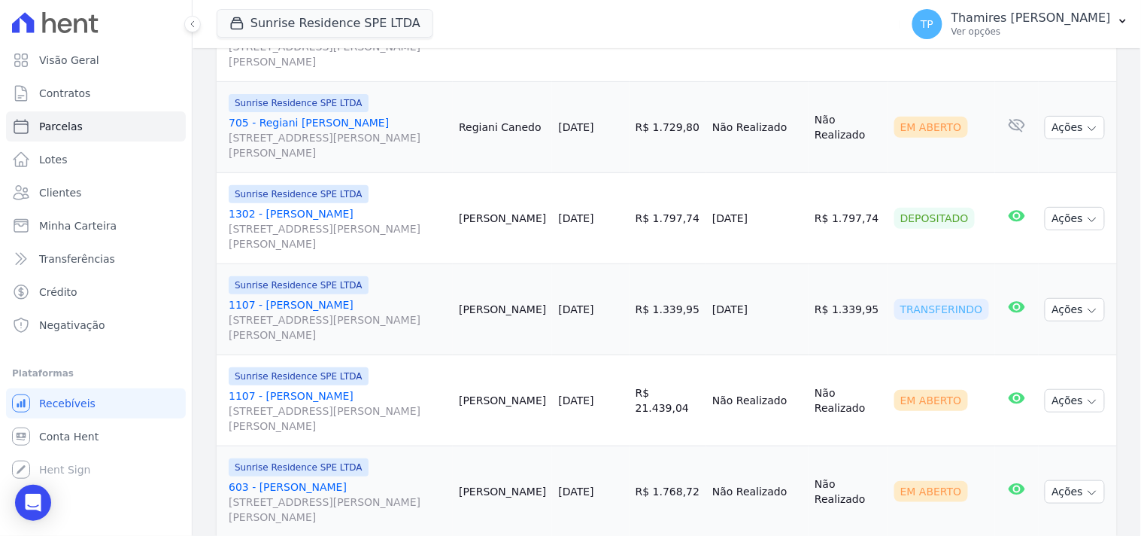
drag, startPoint x: 713, startPoint y: 294, endPoint x: 788, endPoint y: 280, distance: 76.6
click at [799, 290] on tr "Sunrise Residence SPE LTDA 1107 - José Ademir Bueno da Rosa Rua Anacleto Luiz d…" at bounding box center [667, 309] width 901 height 91
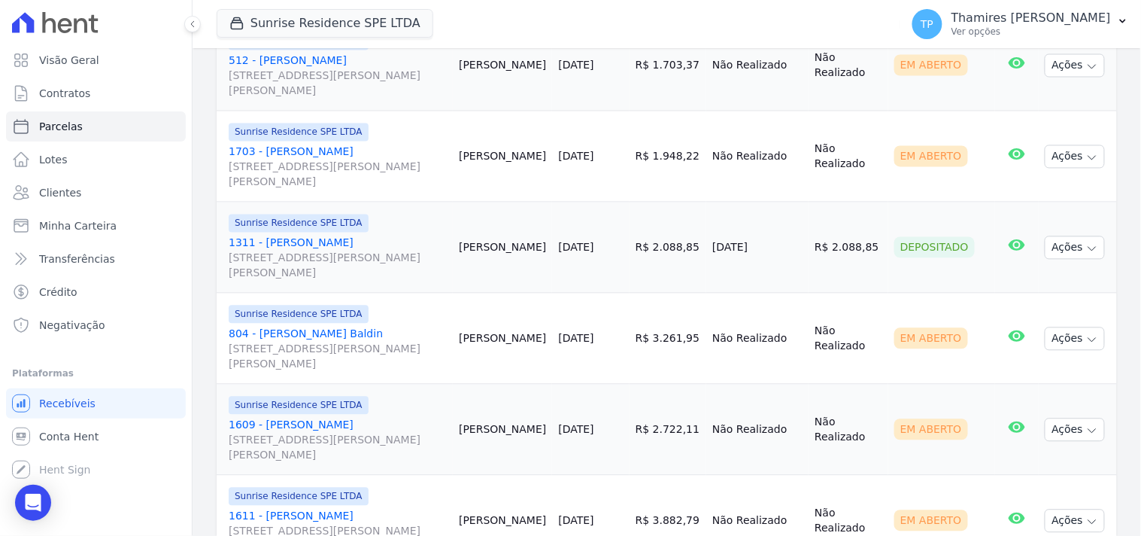
scroll to position [2254, 0]
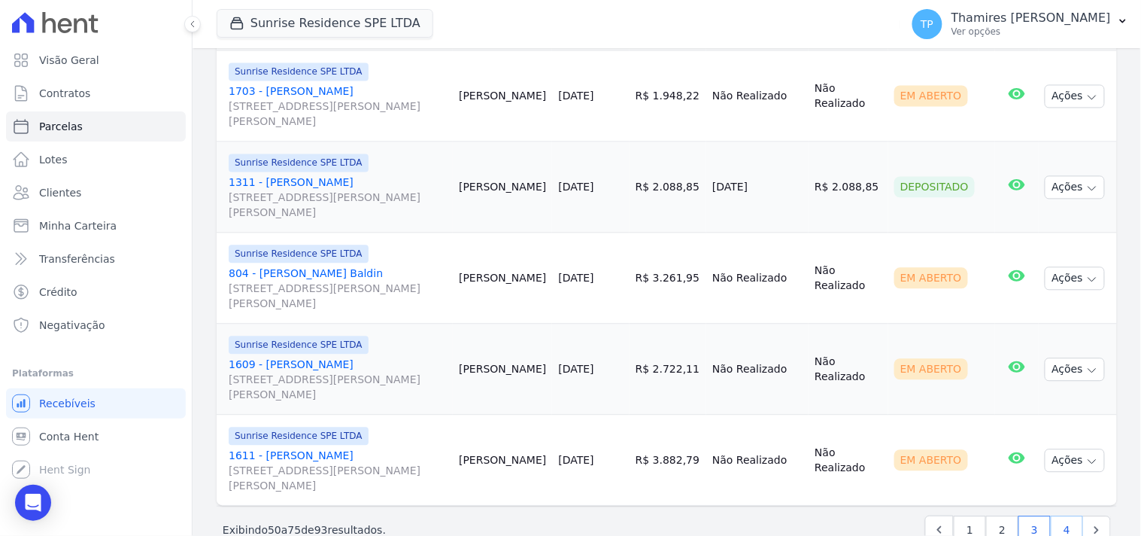
click at [1052, 515] on link "4" at bounding box center [1067, 529] width 32 height 29
select select
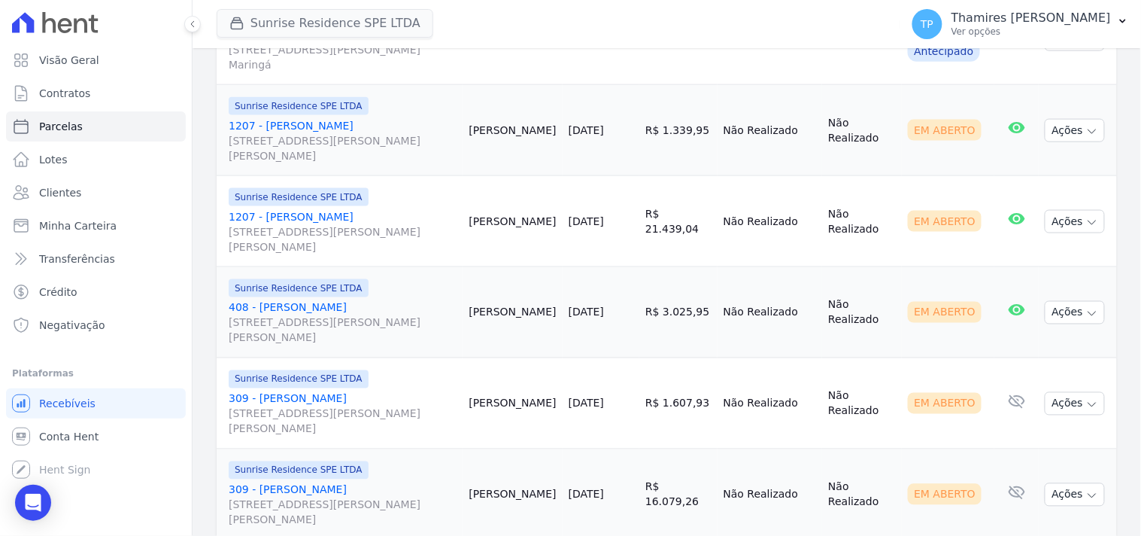
scroll to position [292, 0]
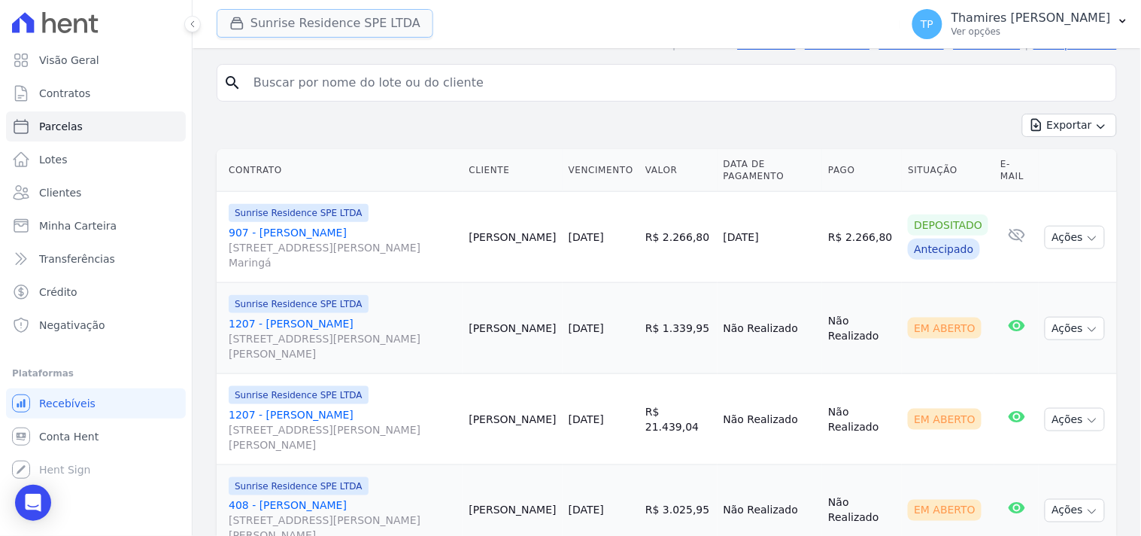
click at [316, 21] on button "Sunrise Residence SPE LTDA" at bounding box center [325, 23] width 217 height 29
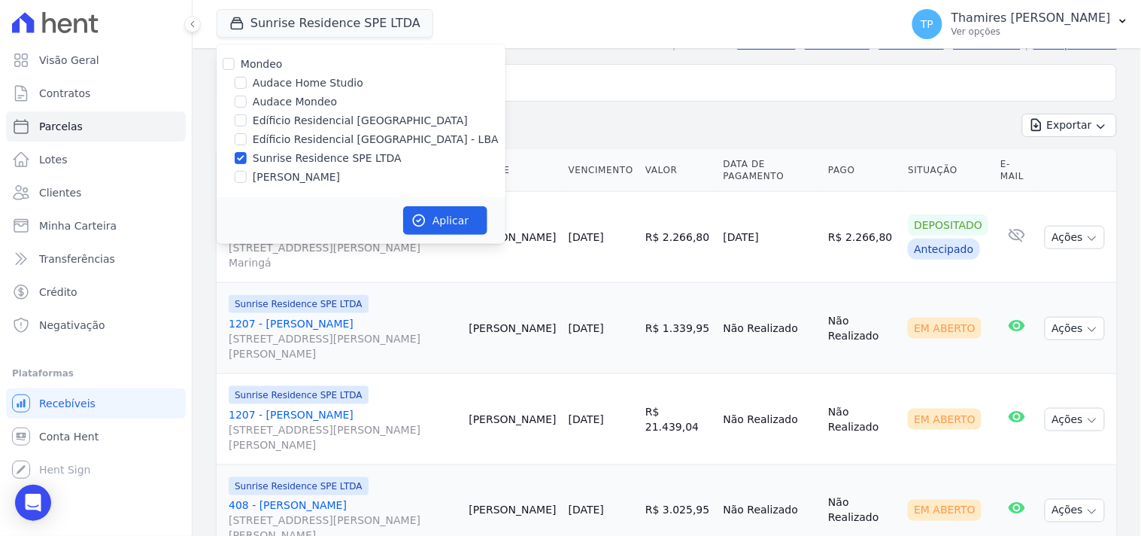
click at [758, 192] on td "30/07/2025" at bounding box center [770, 237] width 105 height 91
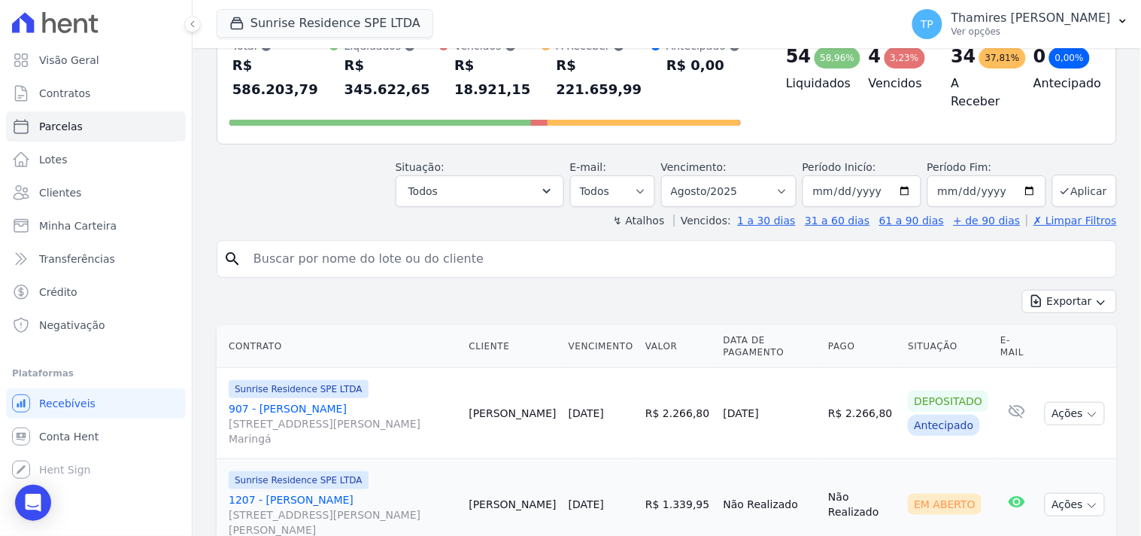
scroll to position [0, 0]
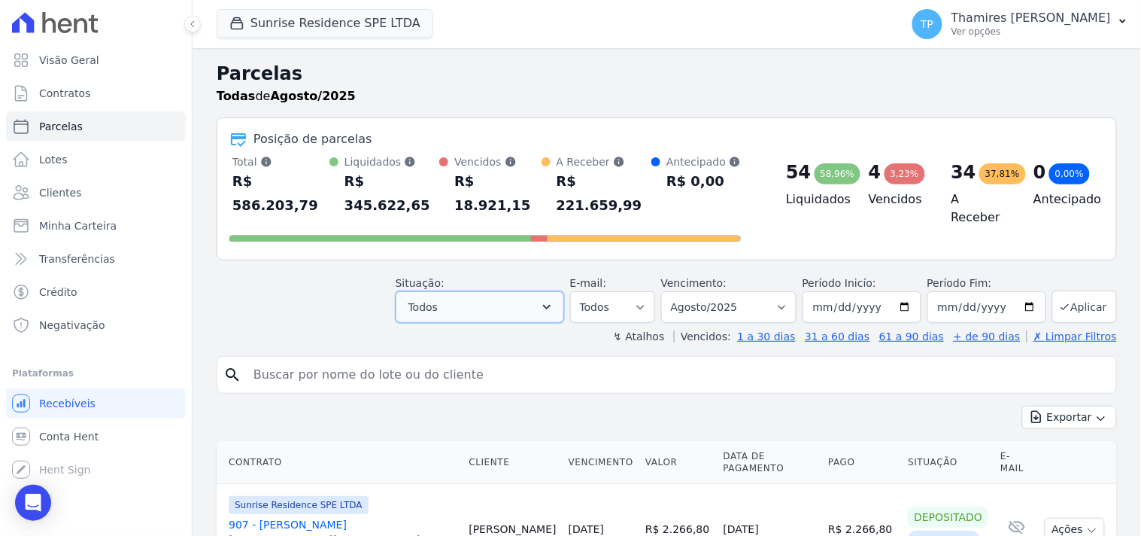
click at [550, 291] on button "Todos" at bounding box center [480, 307] width 169 height 32
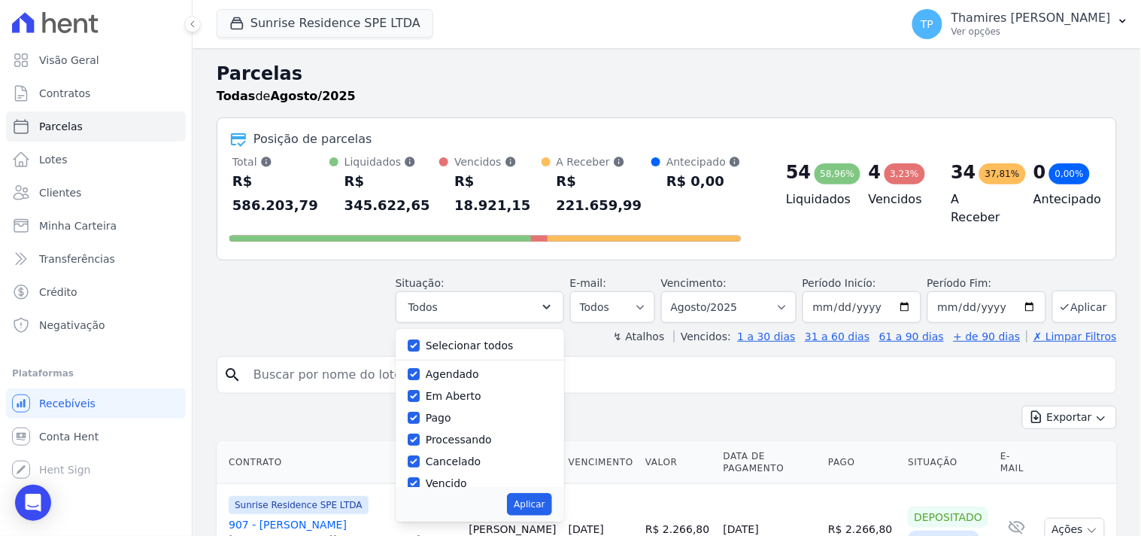
drag, startPoint x: 518, startPoint y: 314, endPoint x: 482, endPoint y: 374, distance: 70.2
click at [517, 335] on div "Selecionar todos" at bounding box center [480, 346] width 144 height 22
click at [474, 339] on label "Selecionar todos" at bounding box center [470, 345] width 88 height 12
click at [420, 339] on input "Selecionar todos" at bounding box center [414, 345] width 12 height 12
checkbox input "false"
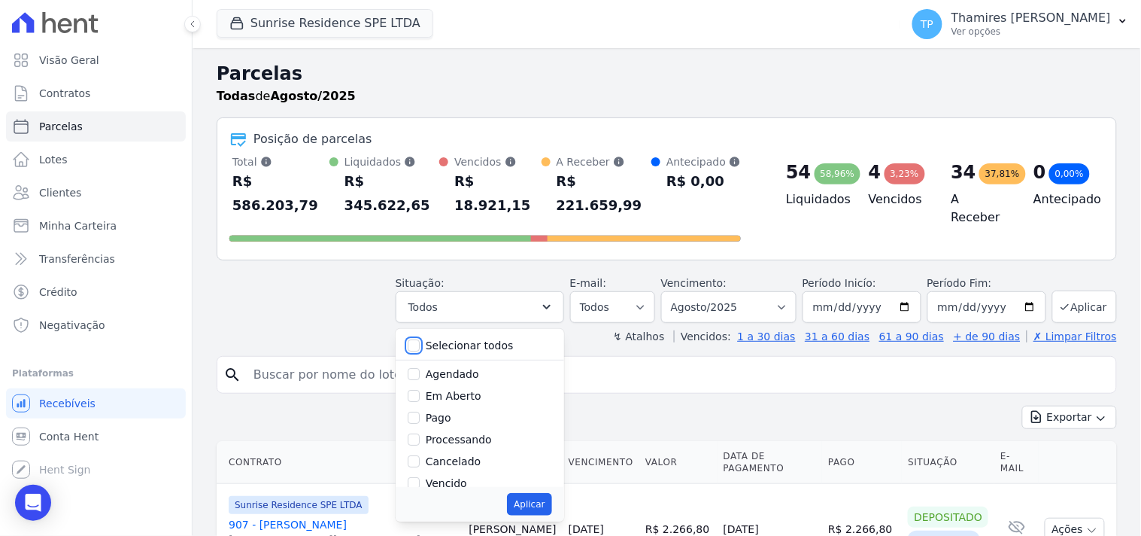
checkbox input "false"
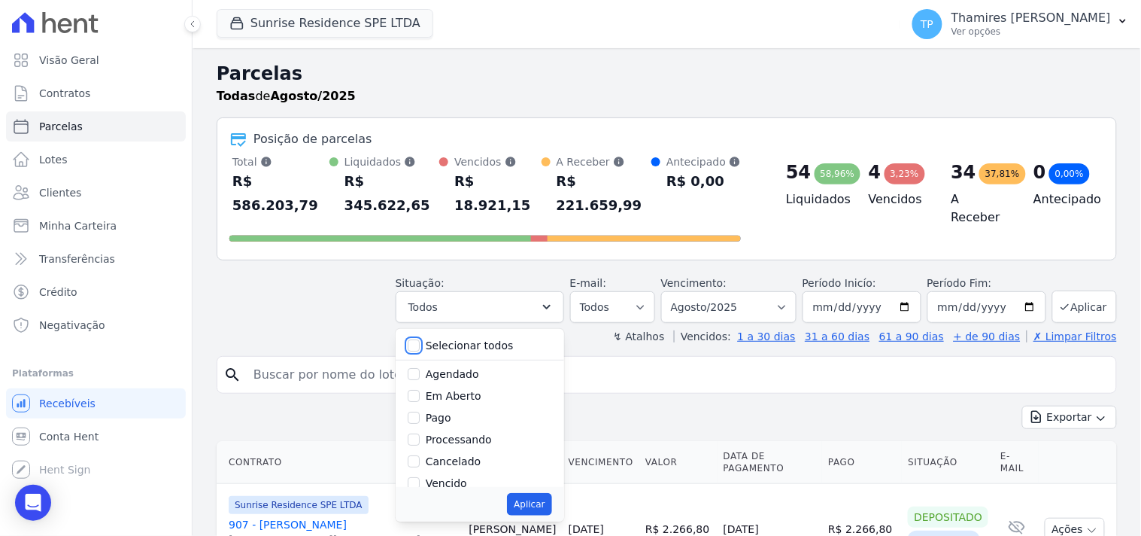
checkbox input "false"
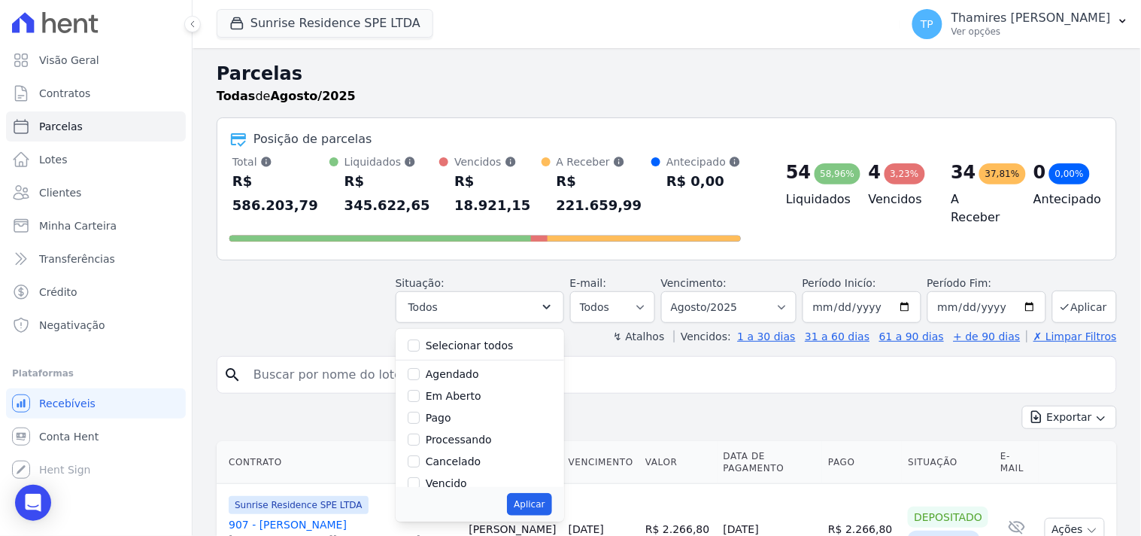
click at [433, 407] on div "Pago" at bounding box center [480, 418] width 144 height 22
click at [420, 412] on input "Pago" at bounding box center [414, 418] width 12 height 12
checkbox input "true"
click at [418, 380] on div "Selecionar todos Agendado Em Aberto Pago Processando Cancelado Vencido Transfer…" at bounding box center [480, 408] width 169 height 158
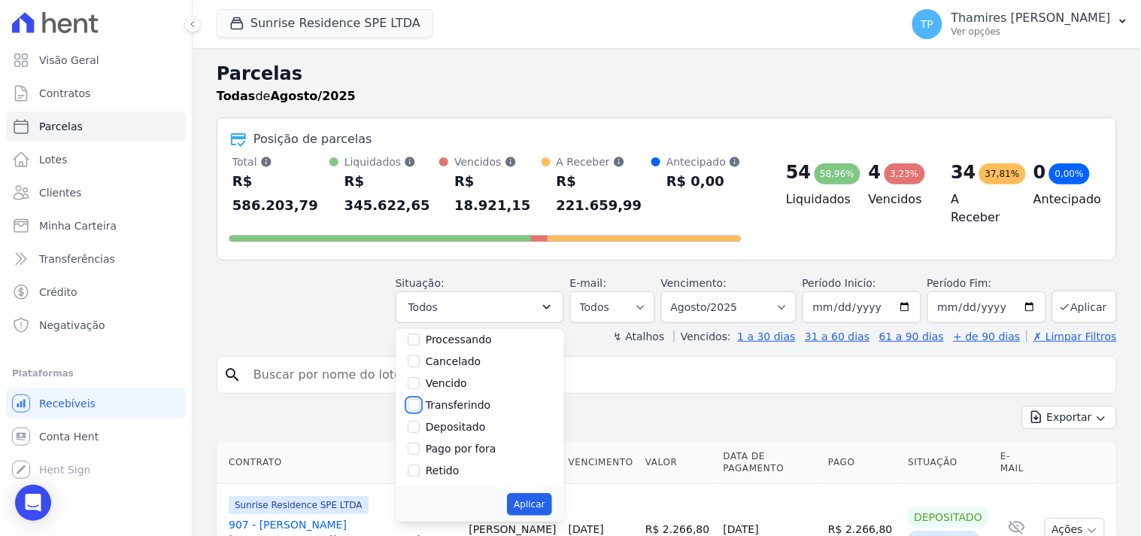
click at [420, 399] on input "Transferindo" at bounding box center [414, 405] width 12 height 12
checkbox input "true"
click at [547, 493] on button "Aplicar" at bounding box center [529, 504] width 44 height 23
select select "paid"
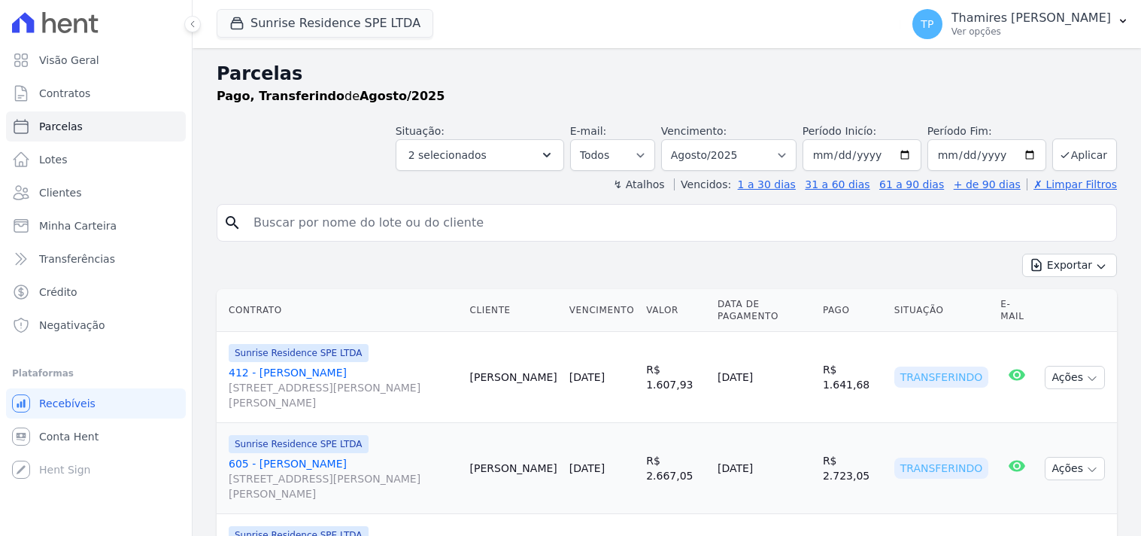
select select
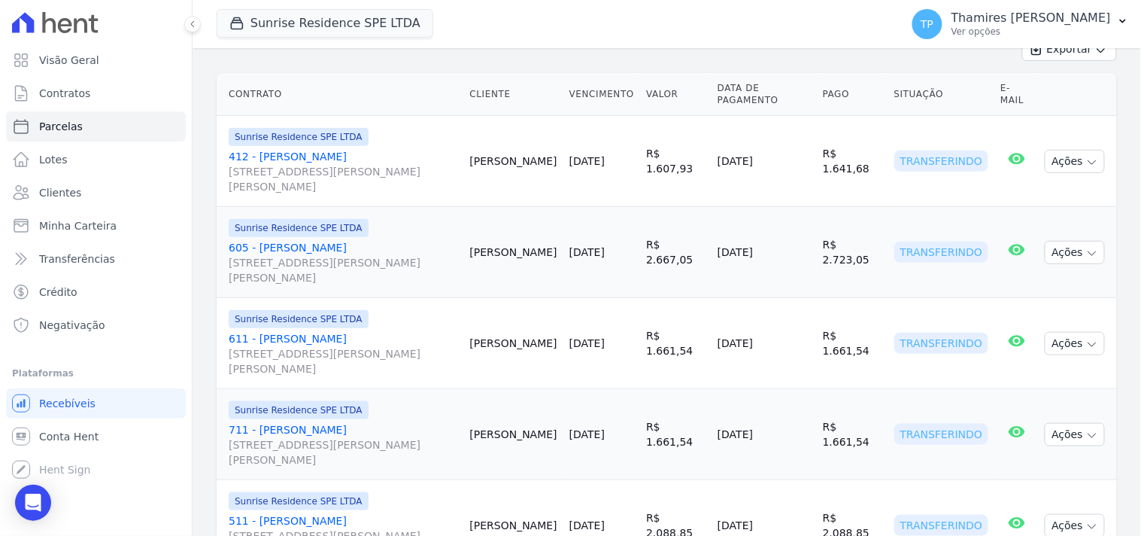
scroll to position [388, 0]
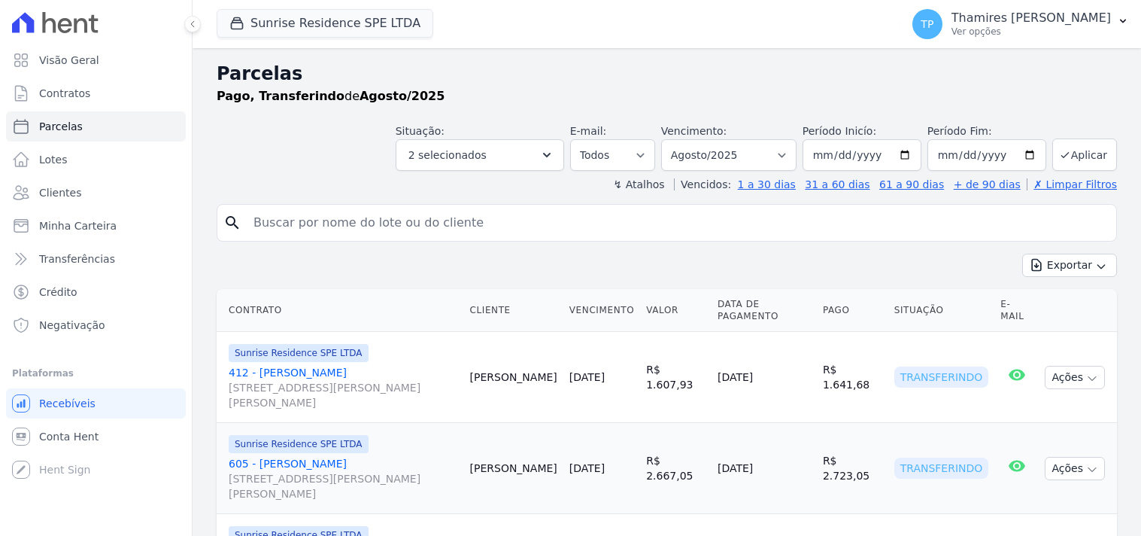
select select
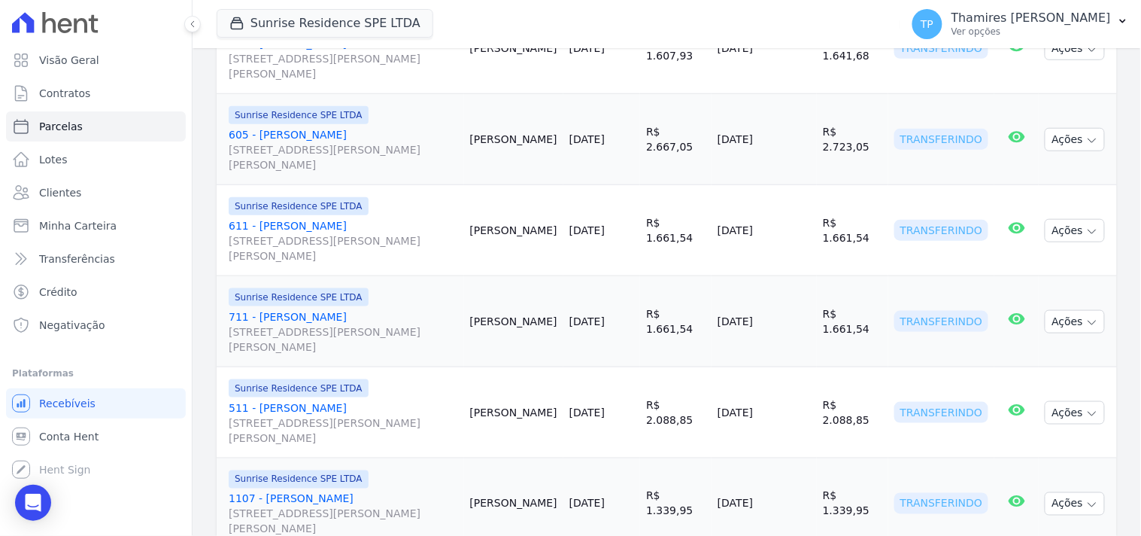
scroll to position [388, 0]
